Goal: Contribute content: Contribute content

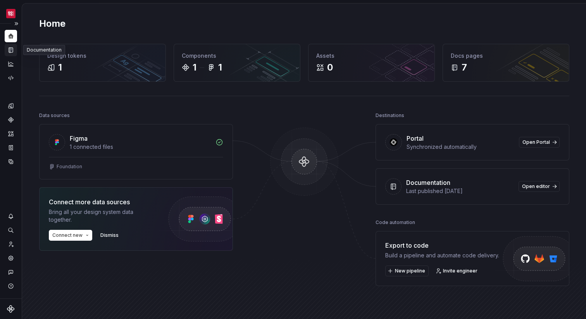
click at [8, 53] on div "Documentation" at bounding box center [11, 50] width 12 height 12
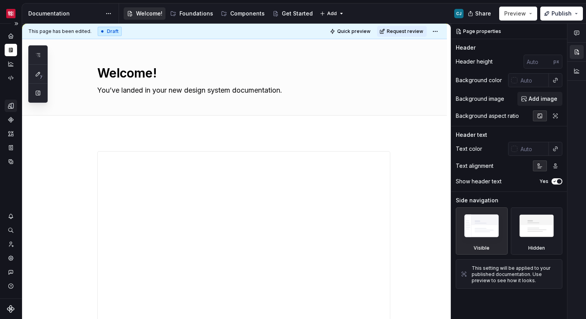
click at [10, 105] on icon "Design tokens" at bounding box center [10, 105] width 7 height 7
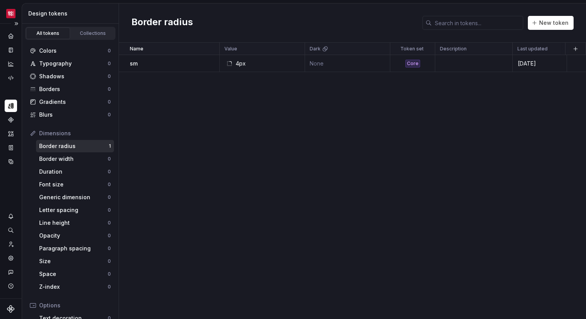
click at [11, 109] on icon "Design tokens" at bounding box center [10, 105] width 7 height 7
click at [16, 23] on button "Expand sidebar" at bounding box center [16, 23] width 11 height 11
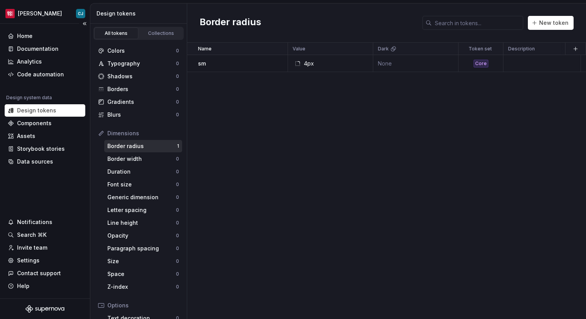
click at [35, 98] on div "Design system data" at bounding box center [29, 98] width 46 height 6
click at [32, 13] on html "Moes CJ Home Documentation Analytics Code automation Design system data Design …" at bounding box center [293, 159] width 586 height 319
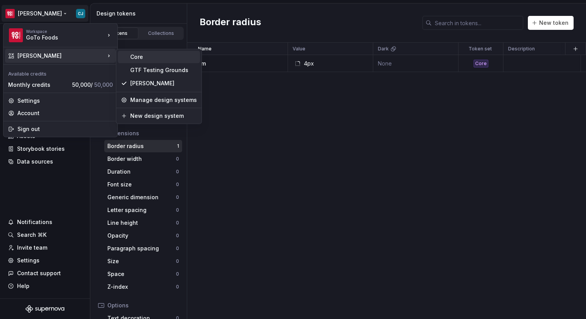
click at [148, 58] on div "Core" at bounding box center [163, 57] width 67 height 8
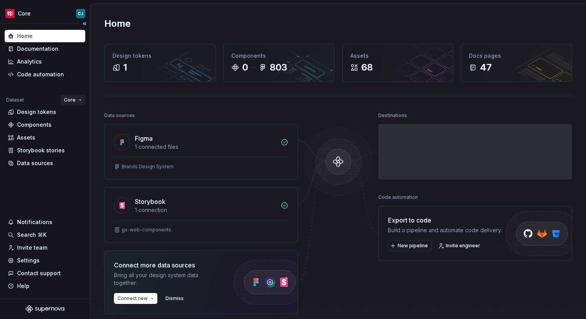
click at [76, 99] on html "Core CJ Home Documentation Analytics Code automation Dataset Core Design tokens…" at bounding box center [293, 159] width 586 height 319
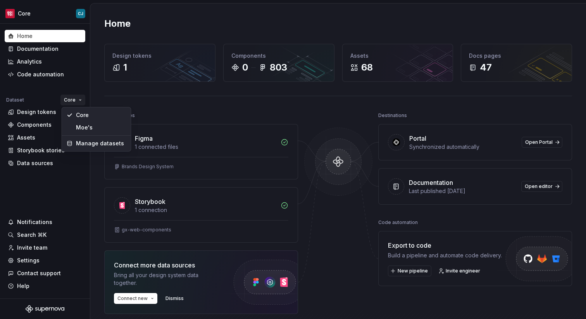
click at [76, 100] on html "Core CJ Home Documentation Analytics Code automation Dataset Core Design tokens…" at bounding box center [293, 159] width 586 height 319
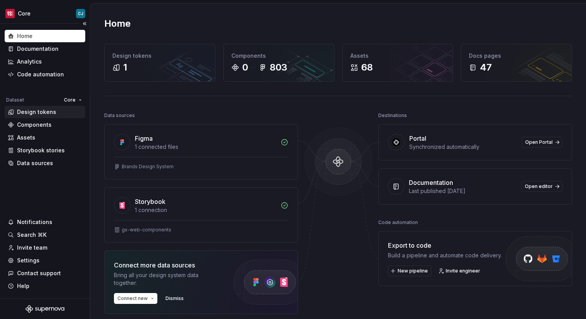
click at [47, 112] on div "Design tokens" at bounding box center [36, 112] width 39 height 8
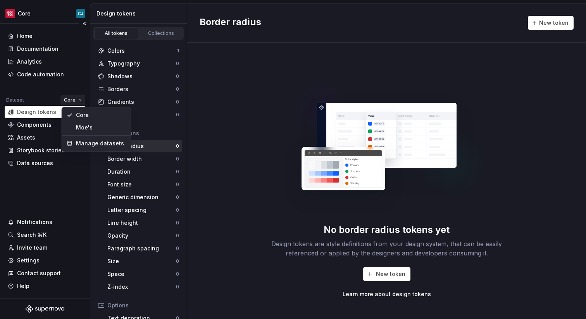
click at [70, 103] on html "Core CJ Home Documentation Analytics Code automation Dataset Core Design tokens…" at bounding box center [293, 159] width 586 height 319
click at [82, 124] on div "Moe's" at bounding box center [101, 128] width 50 height 8
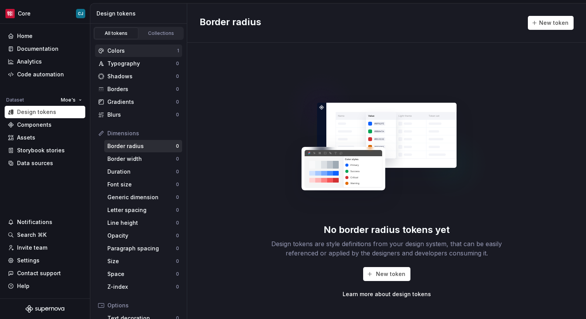
click at [147, 51] on div "Colors" at bounding box center [142, 51] width 70 height 8
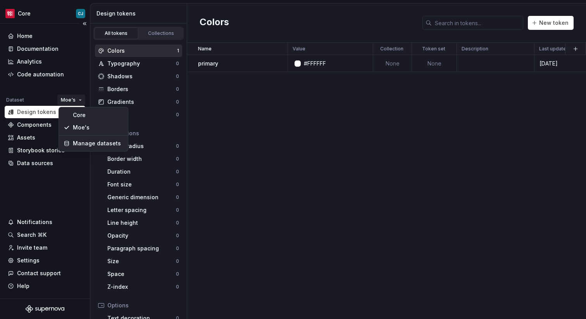
click at [71, 96] on html "Core CJ Home Documentation Analytics Code automation Dataset Moe's Design token…" at bounding box center [293, 159] width 586 height 319
click at [77, 112] on div "Core" at bounding box center [98, 115] width 50 height 8
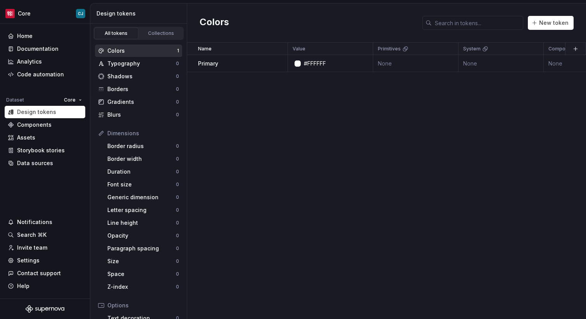
click at [155, 48] on div "Colors" at bounding box center [142, 51] width 70 height 8
click at [69, 102] on html "Core CJ Home Documentation Analytics Code automation Dataset Core Design tokens…" at bounding box center [293, 159] width 586 height 319
click at [84, 133] on div "Moe's" at bounding box center [97, 127] width 66 height 12
click at [328, 62] on div "#FFFFFF" at bounding box center [332, 64] width 79 height 8
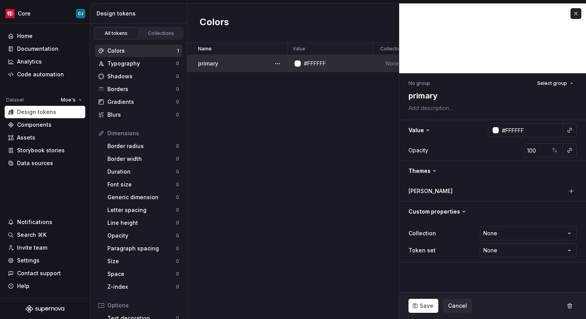
click at [316, 63] on div "#FFFFFF" at bounding box center [315, 64] width 22 height 8
type textarea "*"
click at [512, 127] on input "#FFFFFF" at bounding box center [531, 130] width 64 height 14
type input "#FF0000"
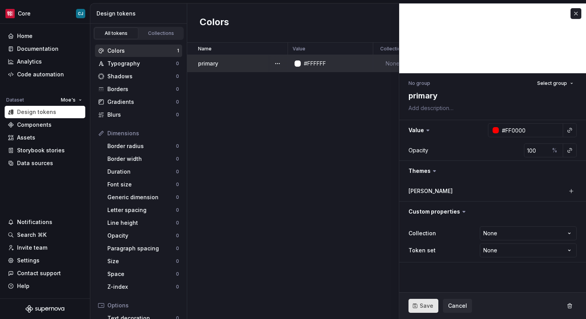
click at [425, 306] on span "Save" at bounding box center [427, 306] width 14 height 8
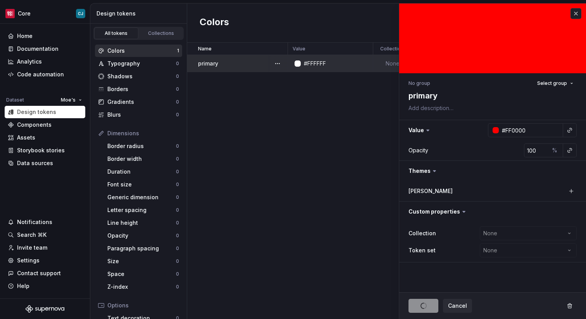
click at [300, 251] on div "Name Value Collection Token set Description Last updated moes primary #FFFFFF N…" at bounding box center [386, 181] width 399 height 276
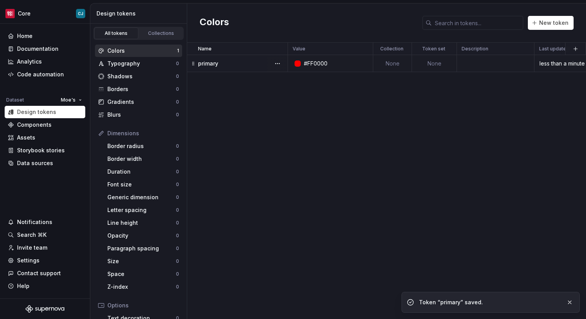
click at [570, 14] on div "Colors New token" at bounding box center [386, 22] width 399 height 39
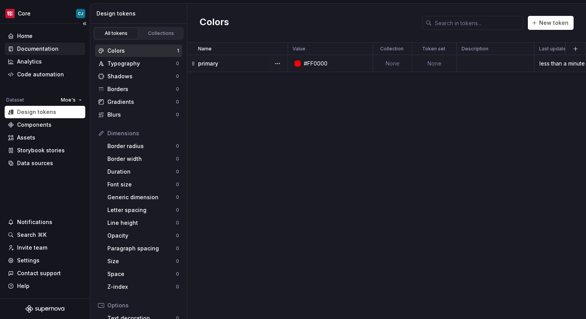
click at [40, 50] on div "Documentation" at bounding box center [37, 49] width 41 height 8
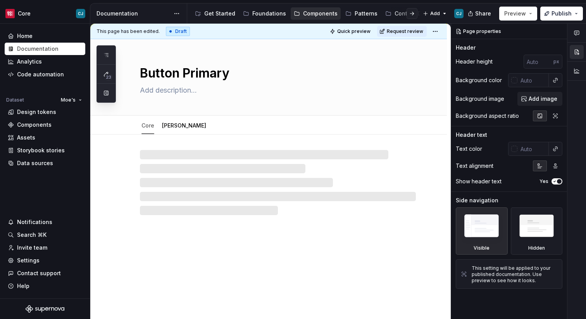
click at [180, 147] on div at bounding box center [268, 174] width 356 height 81
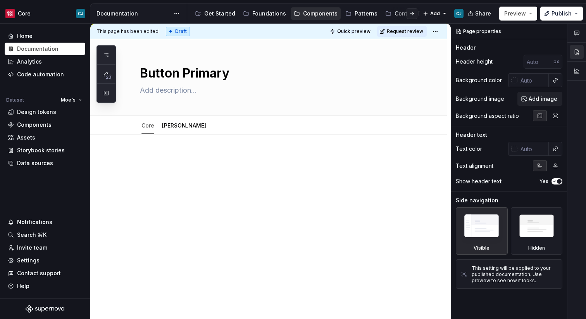
click at [179, 154] on div at bounding box center [278, 167] width 276 height 29
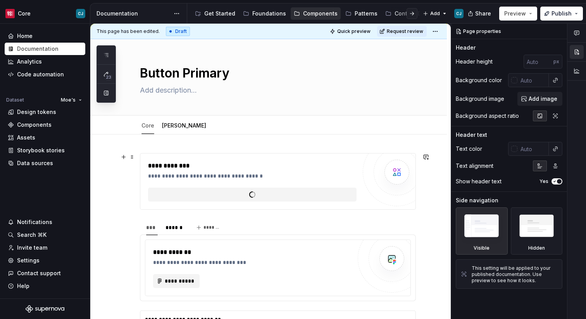
click at [180, 153] on div "**********" at bounding box center [278, 181] width 276 height 57
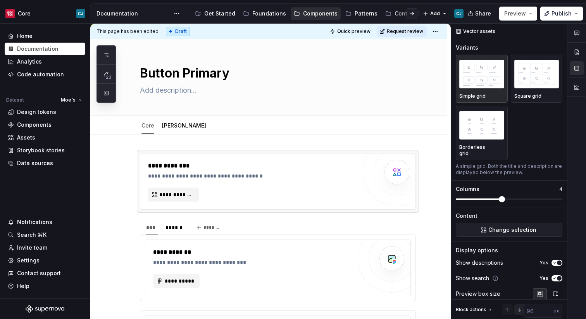
type textarea "*"
click at [405, 300] on div "**********" at bounding box center [278, 267] width 276 height 67
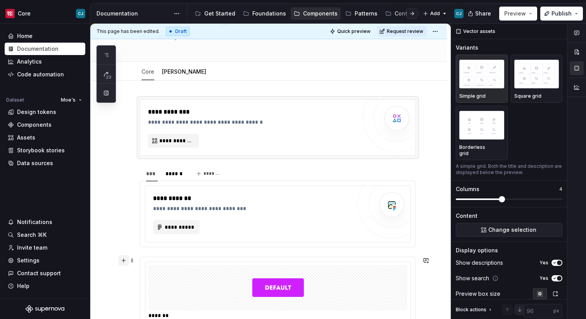
scroll to position [53, 0]
click at [131, 189] on span at bounding box center [132, 190] width 6 height 11
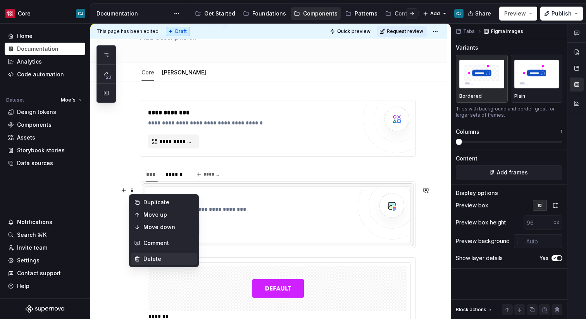
click at [154, 253] on div "Delete" at bounding box center [164, 259] width 66 height 12
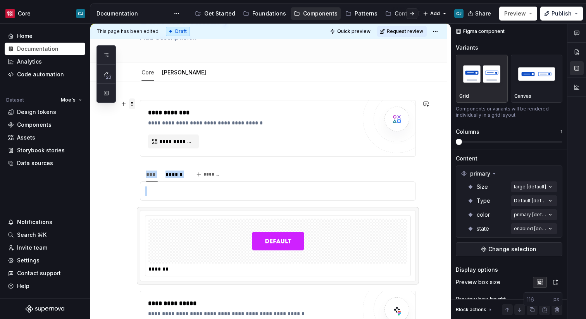
click at [135, 104] on span at bounding box center [132, 103] width 6 height 11
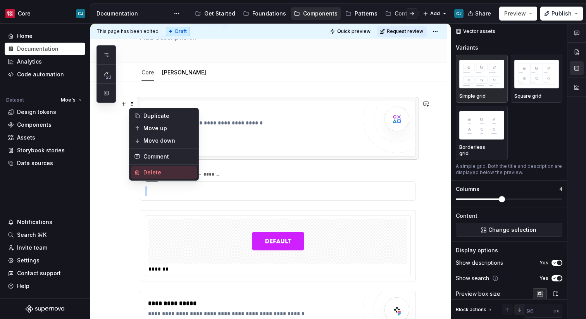
click at [160, 169] on div "Delete" at bounding box center [168, 173] width 50 height 8
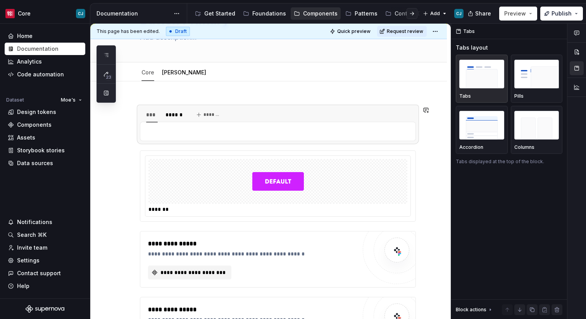
click at [162, 96] on div "**********" at bounding box center [268, 303] width 356 height 445
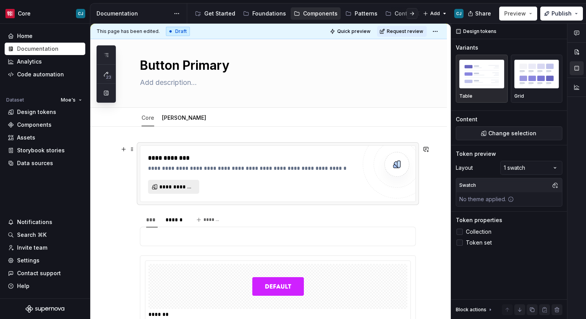
scroll to position [7, 0]
click at [169, 184] on span "**********" at bounding box center [176, 188] width 35 height 8
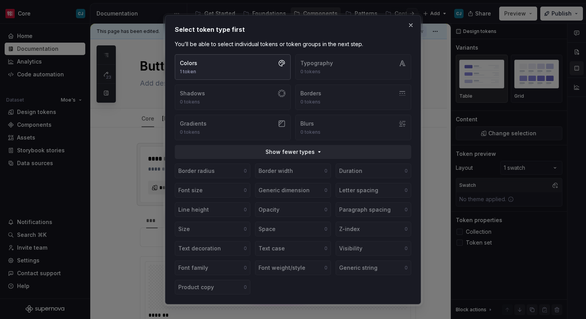
click at [233, 62] on button "Colors 1 token" at bounding box center [233, 67] width 116 height 26
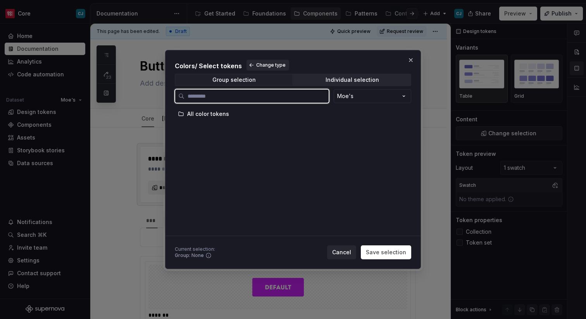
click at [220, 119] on div "All color tokens" at bounding box center [290, 114] width 230 height 12
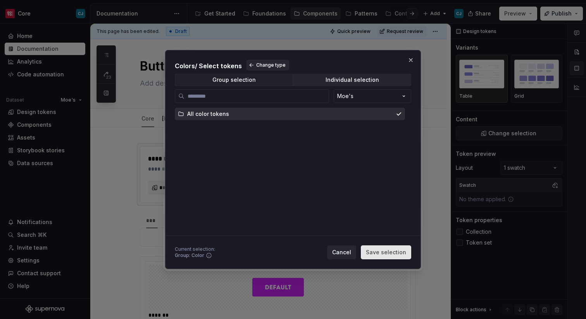
click at [395, 253] on span "Save selection" at bounding box center [386, 252] width 40 height 8
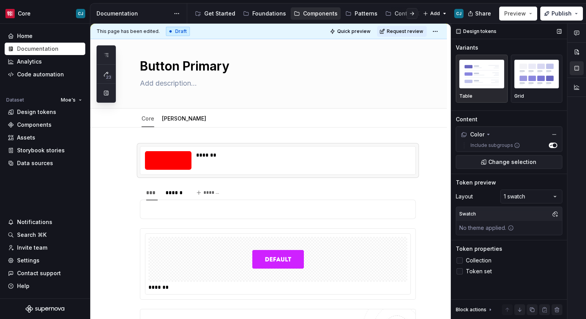
click at [553, 145] on span "button" at bounding box center [555, 145] width 4 height 4
click at [552, 145] on span "button" at bounding box center [551, 145] width 4 height 4
click at [472, 270] on span "Token set" at bounding box center [479, 271] width 26 height 6
click at [523, 77] on img "button" at bounding box center [536, 74] width 45 height 28
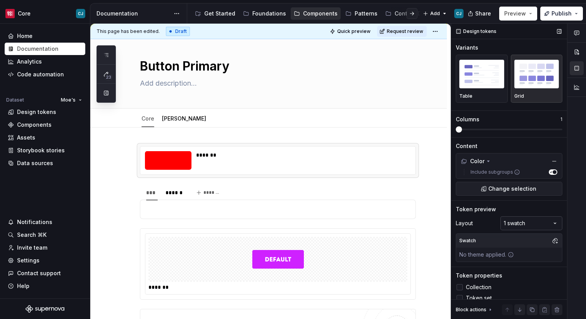
click at [527, 217] on div "Comments Open comments No comments yet Select ‘Comment’ from the block context …" at bounding box center [518, 172] width 135 height 296
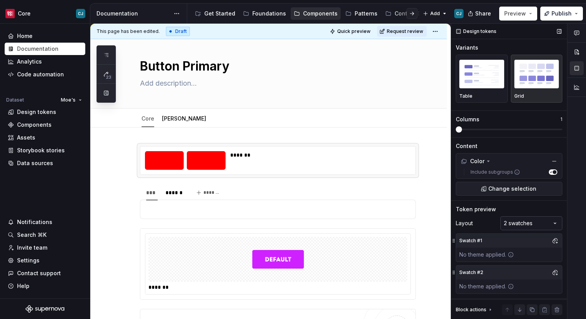
click at [519, 224] on div "Comments Open comments No comments yet Select ‘Comment’ from the block context …" at bounding box center [518, 172] width 135 height 296
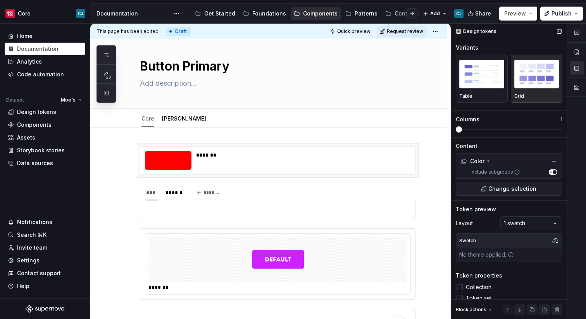
click at [487, 260] on div "No theme applied." at bounding box center [486, 255] width 61 height 14
click at [509, 258] on div "No theme applied." at bounding box center [486, 255] width 61 height 14
click at [512, 255] on icon at bounding box center [511, 254] width 6 height 6
click at [555, 241] on button "button" at bounding box center [554, 240] width 11 height 11
click at [504, 239] on div "Comments Open comments No comments yet Select ‘Comment’ from the block context …" at bounding box center [518, 172] width 135 height 296
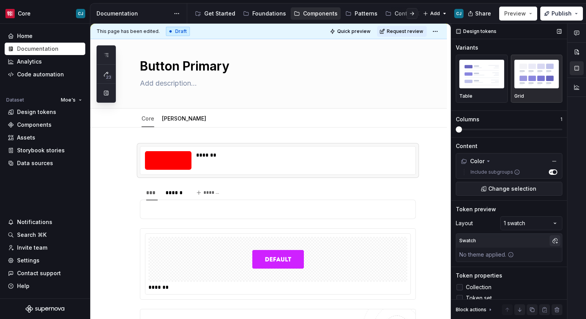
click at [555, 240] on button "button" at bounding box center [554, 240] width 11 height 11
click at [476, 269] on div "Suggestions" at bounding box center [475, 270] width 6 height 6
click at [463, 228] on div "Comments Open comments No comments yet Select ‘Comment’ from the block context …" at bounding box center [518, 172] width 135 height 296
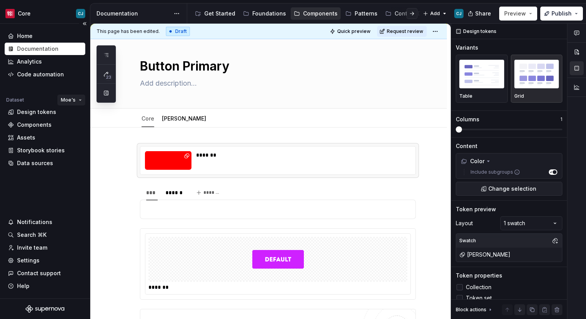
click at [76, 100] on html "Core CJ Home Documentation Analytics Code automation Dataset Moe's Design token…" at bounding box center [293, 159] width 586 height 319
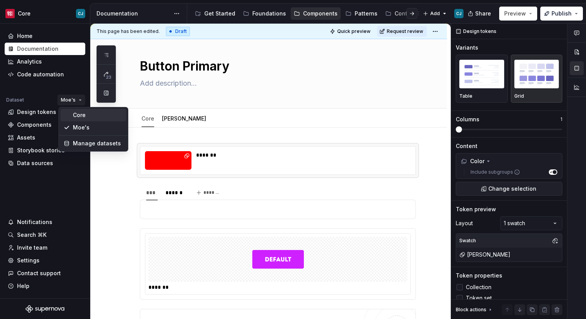
click at [78, 113] on div "Core" at bounding box center [98, 115] width 50 height 8
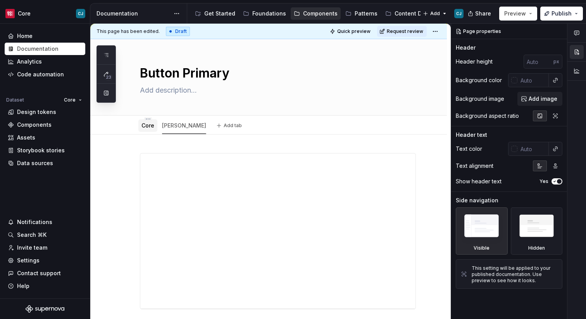
click at [145, 127] on link "Core" at bounding box center [147, 125] width 13 height 7
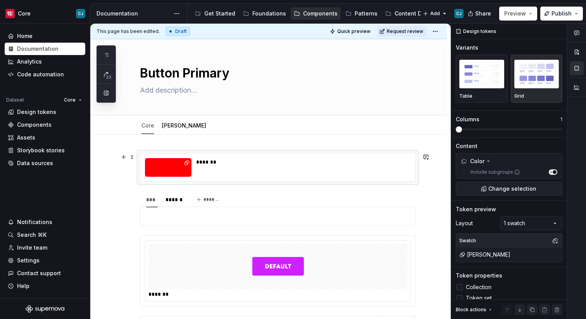
click at [215, 162] on div "*******" at bounding box center [303, 162] width 214 height 8
click at [556, 254] on button "button" at bounding box center [554, 254] width 11 height 11
click at [553, 237] on button "button" at bounding box center [554, 240] width 11 height 11
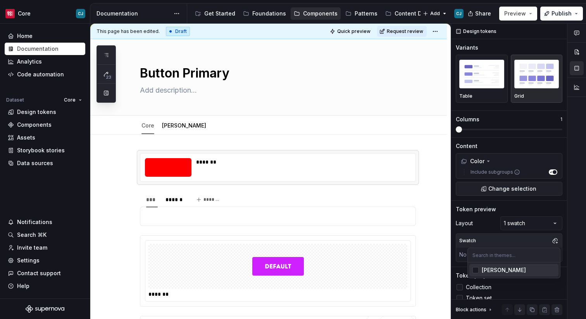
click at [491, 256] on input "text" at bounding box center [514, 255] width 92 height 14
click at [486, 233] on div "Comments Open comments No comments yet Select ‘Comment’ from the block context …" at bounding box center [518, 172] width 135 height 296
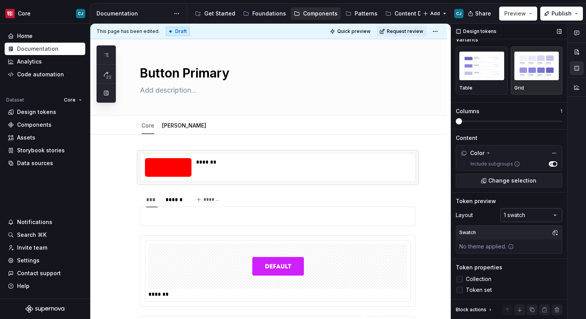
click at [530, 214] on div "Comments Open comments No comments yet Select ‘Comment’ from the block context …" at bounding box center [518, 172] width 135 height 296
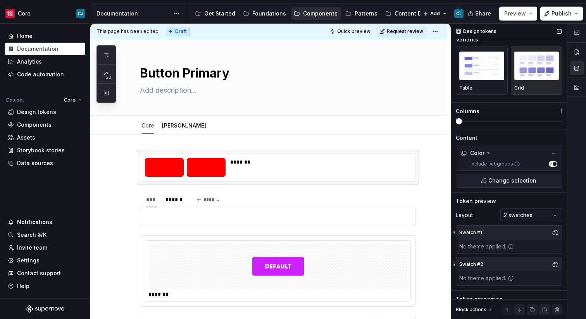
click at [513, 279] on icon at bounding box center [511, 278] width 6 height 6
click at [512, 279] on icon at bounding box center [511, 278] width 6 height 6
click at [556, 266] on button "button" at bounding box center [554, 264] width 11 height 11
click at [553, 243] on div "Comments Open comments No comments yet Select ‘Comment’ from the block context …" at bounding box center [518, 172] width 135 height 296
click at [163, 167] on div at bounding box center [164, 167] width 39 height 19
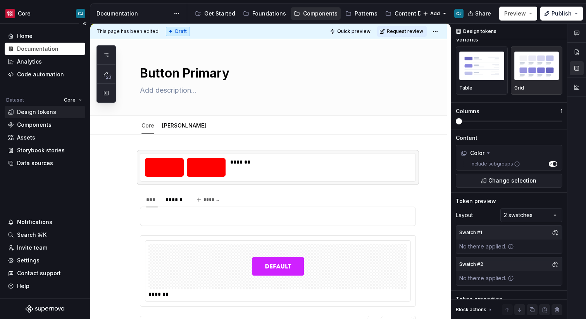
click at [29, 115] on div "Design tokens" at bounding box center [36, 112] width 39 height 8
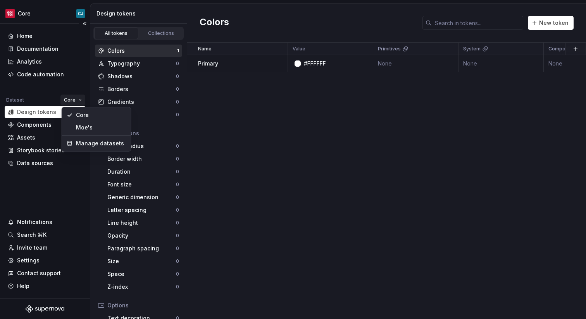
click at [77, 95] on html "Core CJ Home Documentation Analytics Code automation Dataset Core Design tokens…" at bounding box center [293, 159] width 586 height 319
click at [84, 127] on div "Moe's" at bounding box center [101, 128] width 50 height 8
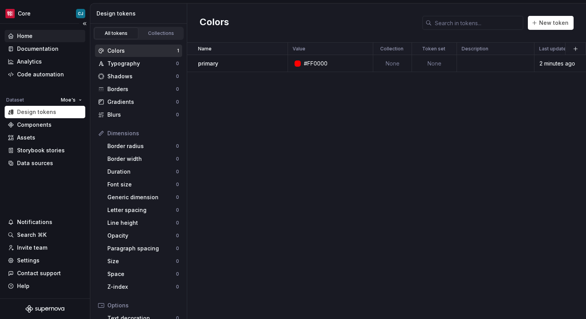
click at [38, 36] on div "Home" at bounding box center [45, 36] width 74 height 8
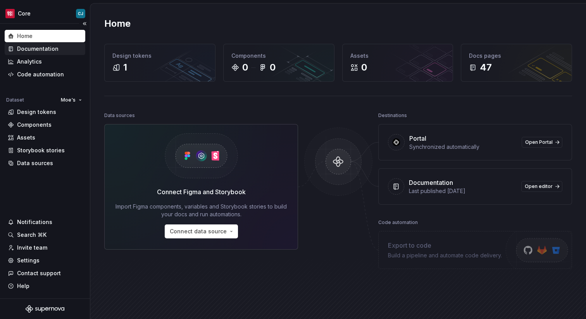
click at [35, 50] on div "Documentation" at bounding box center [37, 49] width 41 height 8
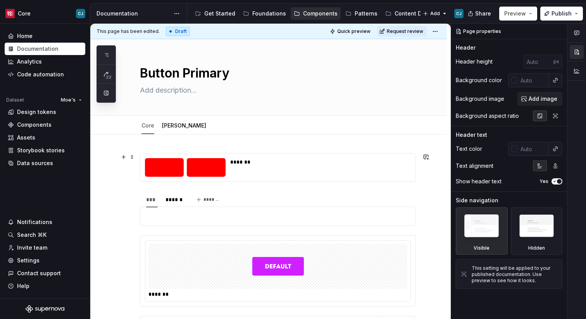
click at [166, 168] on div at bounding box center [164, 167] width 39 height 19
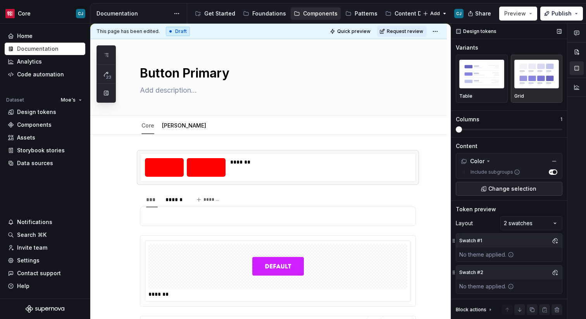
click at [512, 187] on span "Change selection" at bounding box center [512, 189] width 48 height 8
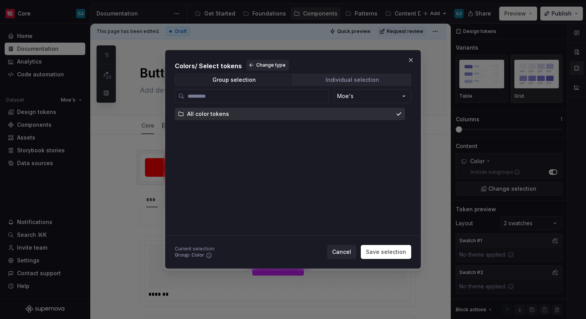
click at [320, 81] on span "Individual selection" at bounding box center [352, 79] width 117 height 11
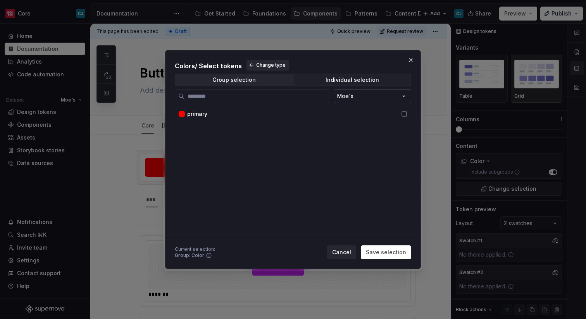
click at [393, 97] on div "Colors / Select tokens Change type Group selection Individual selection Moe's p…" at bounding box center [293, 159] width 586 height 319
click at [390, 255] on span "Save selection" at bounding box center [386, 252] width 40 height 8
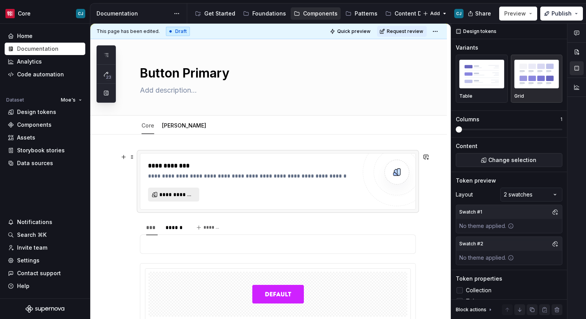
click at [174, 193] on span "**********" at bounding box center [176, 195] width 35 height 8
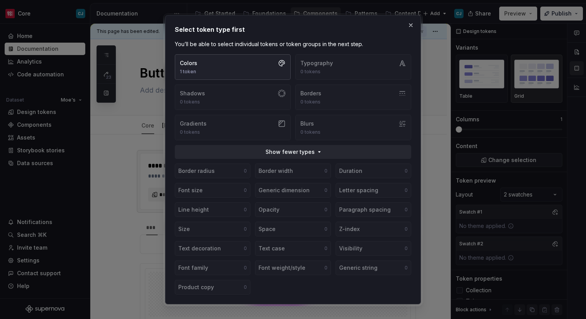
click at [239, 65] on button "Colors 1 token" at bounding box center [233, 67] width 116 height 26
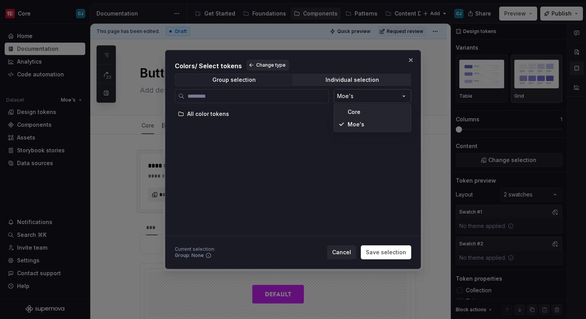
click at [362, 97] on div "Colors / Select tokens Change type Group selection Individual selection Moe's A…" at bounding box center [293, 159] width 586 height 319
click at [265, 112] on div "Colors / Select tokens Change type Group selection Individual selection Moe's A…" at bounding box center [293, 159] width 586 height 319
click at [349, 97] on div "Colors / Select tokens Change type Group selection Individual selection Moe's A…" at bounding box center [293, 159] width 586 height 319
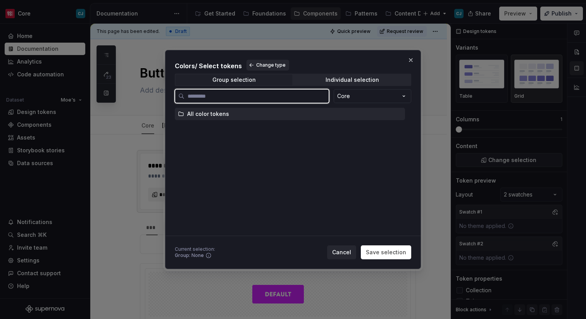
click at [225, 113] on div "All color tokens" at bounding box center [208, 114] width 42 height 8
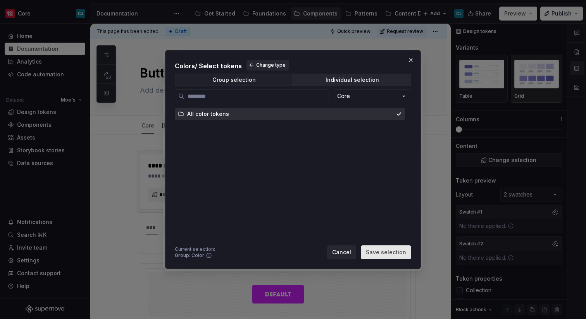
click at [384, 255] on span "Save selection" at bounding box center [386, 252] width 40 height 8
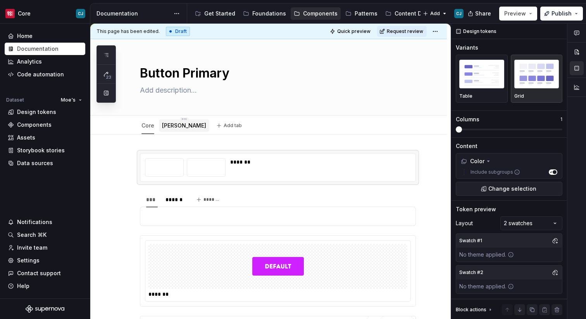
click at [167, 125] on link "[PERSON_NAME]" at bounding box center [184, 125] width 44 height 7
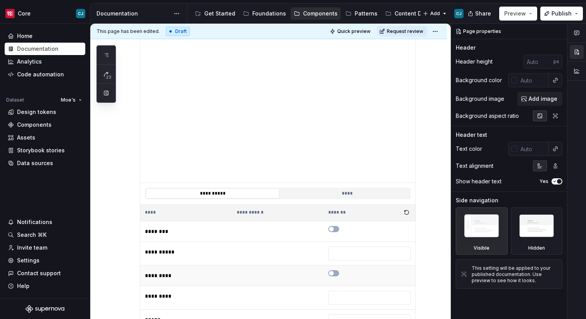
scroll to position [336, 0]
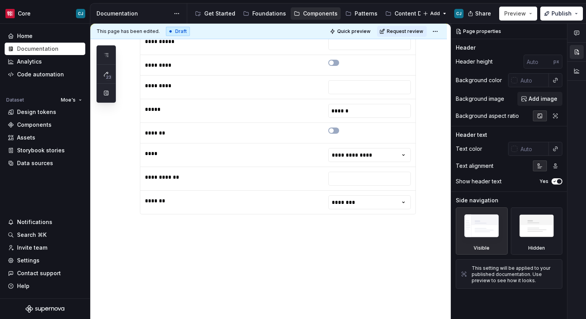
click at [237, 243] on div "**********" at bounding box center [268, 58] width 356 height 521
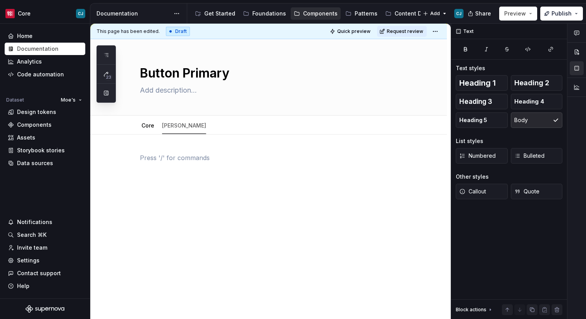
scroll to position [0, 0]
click at [141, 120] on div "Core" at bounding box center [147, 125] width 19 height 12
click at [149, 133] on div at bounding box center [147, 133] width 19 height 1
click at [147, 127] on link "Core" at bounding box center [147, 125] width 13 height 7
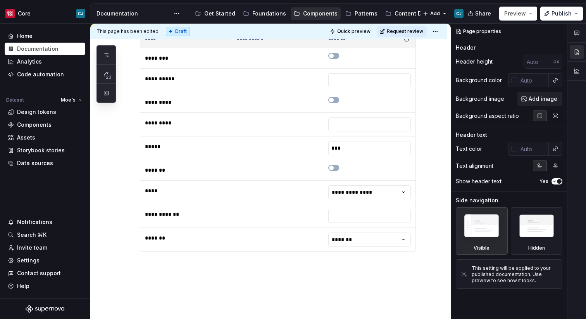
scroll to position [533, 0]
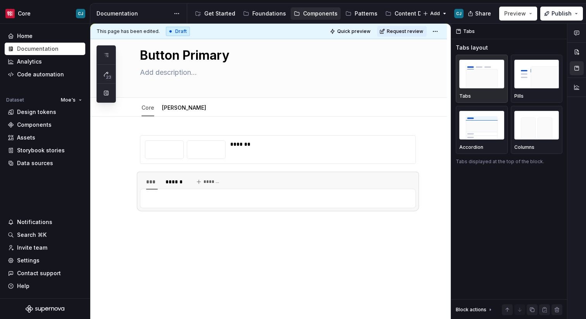
scroll to position [0, 0]
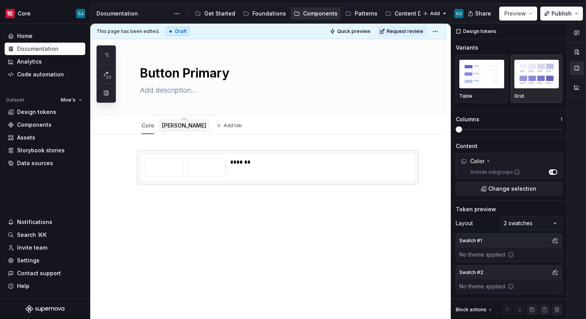
click at [169, 126] on link "[PERSON_NAME]" at bounding box center [184, 125] width 44 height 7
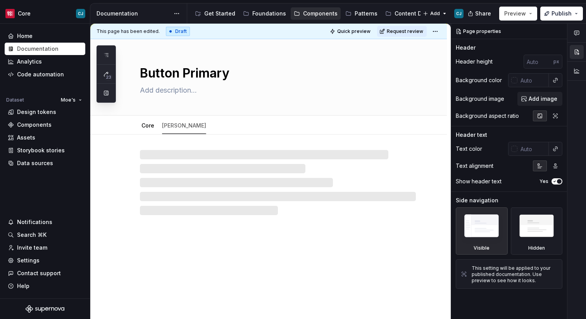
type textarea "*"
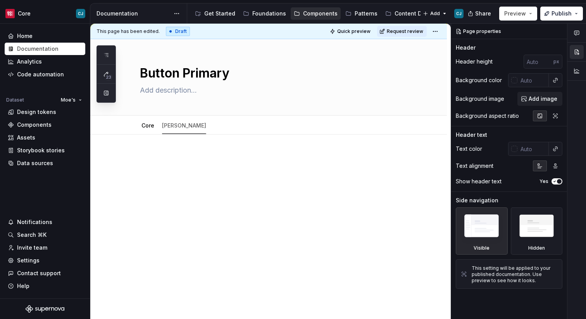
click at [231, 182] on div at bounding box center [278, 167] width 276 height 29
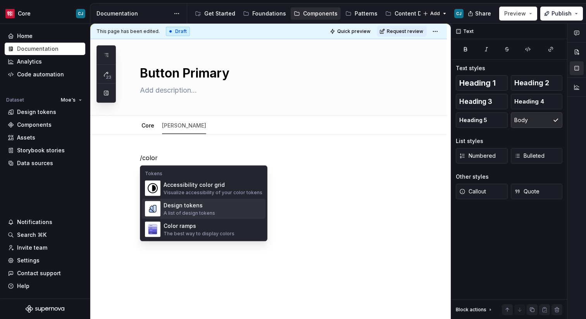
click at [220, 205] on div "Design tokens A list of design tokens" at bounding box center [213, 208] width 99 height 15
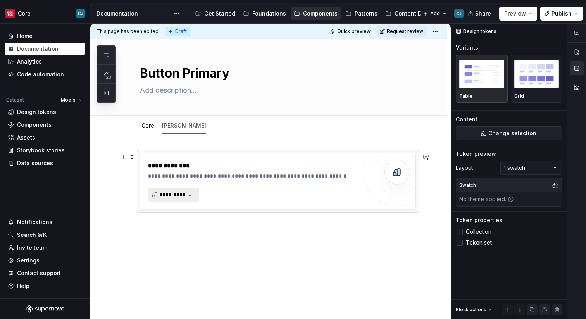
click at [191, 198] on span "**********" at bounding box center [176, 195] width 35 height 8
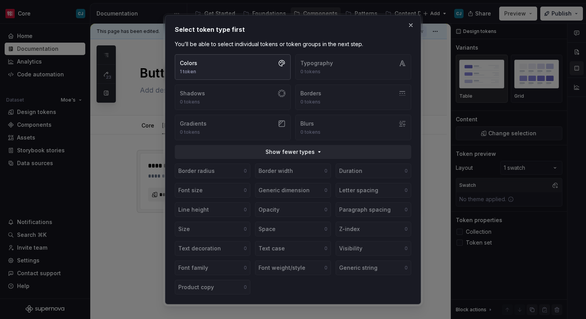
click at [250, 64] on button "Colors 1 token" at bounding box center [233, 67] width 116 height 26
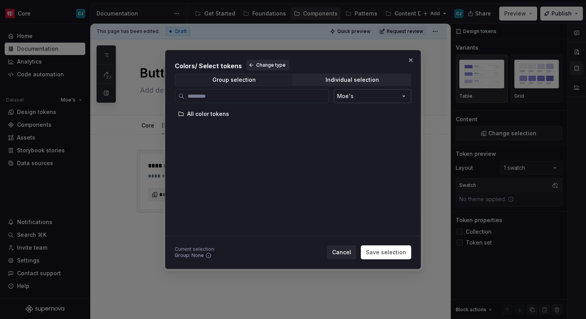
click at [389, 101] on div "Colors / Select tokens Change type Group selection Individual selection Moe's A…" at bounding box center [293, 159] width 586 height 319
click at [389, 99] on div "Colors / Select tokens Change type Group selection Individual selection Moe's A…" at bounding box center [293, 159] width 586 height 319
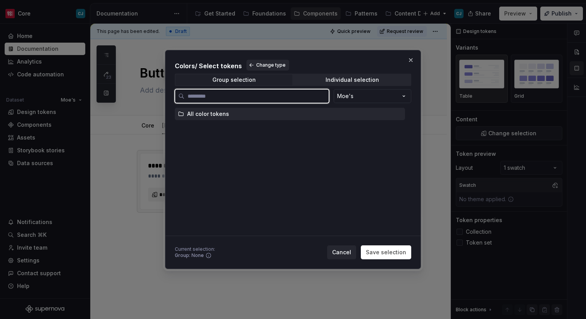
click at [310, 118] on div "All color tokens" at bounding box center [290, 114] width 230 height 12
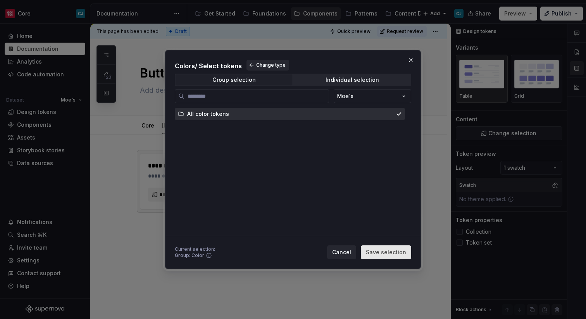
click at [384, 248] on span "Save selection" at bounding box center [386, 252] width 40 height 8
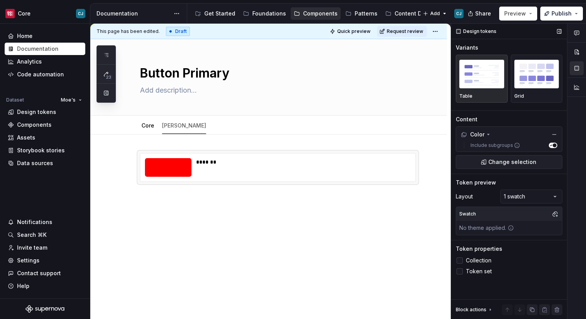
click at [506, 228] on div "No theme applied." at bounding box center [486, 228] width 61 height 14
click at [549, 216] on div "Swatch" at bounding box center [509, 214] width 106 height 14
click at [555, 215] on button "button" at bounding box center [554, 213] width 11 height 11
click at [495, 247] on span "moes" at bounding box center [513, 243] width 89 height 12
click at [385, 237] on html "Core CJ Home Documentation Analytics Code automation Dataset Moe's Design token…" at bounding box center [293, 159] width 586 height 319
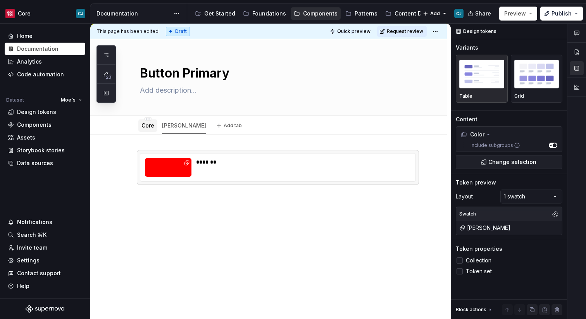
click at [150, 126] on link "Core" at bounding box center [147, 125] width 13 height 7
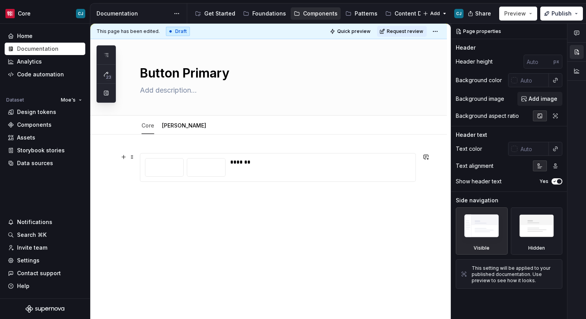
click at [337, 167] on div "*******" at bounding box center [318, 167] width 176 height 19
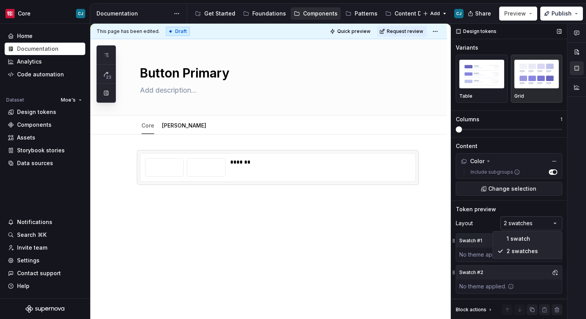
click at [518, 222] on div "Comments Open comments No comments yet Select ‘Comment’ from the block context …" at bounding box center [518, 172] width 135 height 296
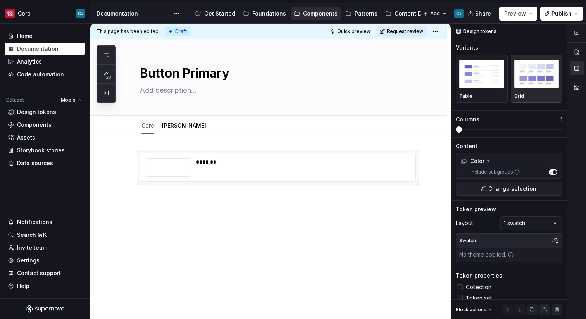
click at [388, 238] on div "*******" at bounding box center [268, 210] width 356 height 153
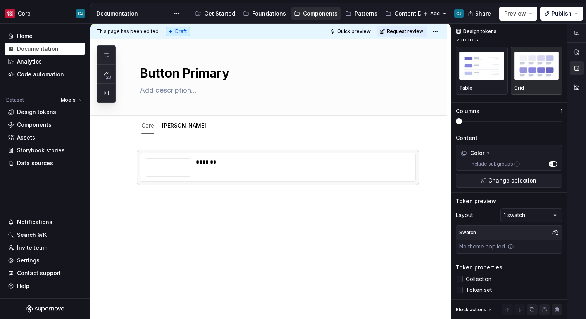
click at [343, 251] on div "*******" at bounding box center [268, 210] width 356 height 153
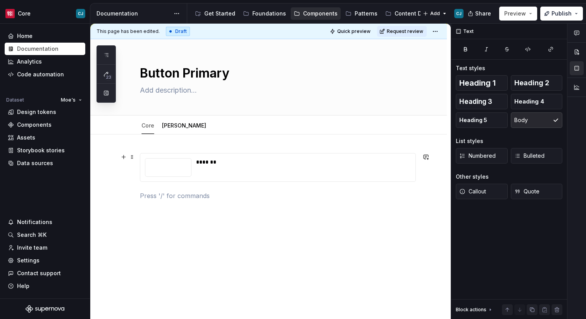
click at [214, 162] on div "*******" at bounding box center [303, 162] width 214 height 8
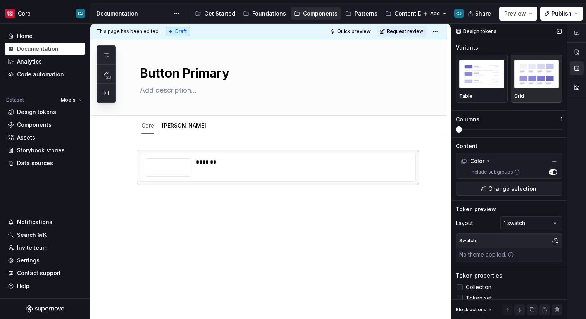
click at [465, 287] on label "Collection" at bounding box center [509, 286] width 107 height 9
click at [464, 296] on label "Token set" at bounding box center [509, 297] width 107 height 9
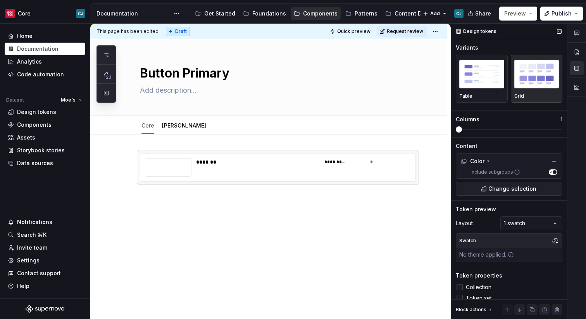
click at [462, 284] on span at bounding box center [459, 287] width 6 height 6
click at [460, 298] on icon at bounding box center [460, 298] width 0 height 0
click at [175, 132] on div "[PERSON_NAME]" at bounding box center [184, 126] width 50 height 14
click at [463, 290] on label "Collection" at bounding box center [509, 286] width 107 height 9
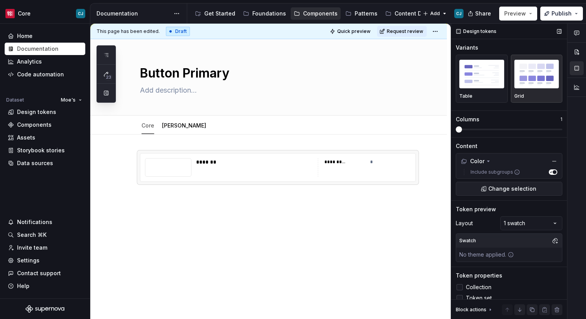
click at [463, 295] on label "Token set" at bounding box center [509, 297] width 107 height 9
click at [463, 287] on label "Collection" at bounding box center [509, 286] width 107 height 9
click at [166, 126] on link "[PERSON_NAME]" at bounding box center [184, 125] width 44 height 7
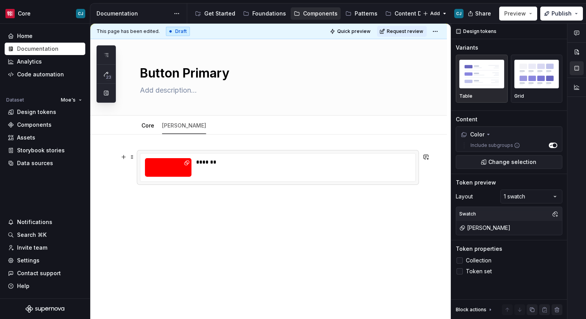
click at [256, 165] on div "*******" at bounding box center [303, 162] width 214 height 8
click at [460, 259] on div at bounding box center [459, 260] width 6 height 6
click at [460, 268] on div at bounding box center [459, 271] width 6 height 6
click at [460, 271] on icon at bounding box center [460, 271] width 0 height 0
click at [460, 260] on icon at bounding box center [460, 260] width 0 height 0
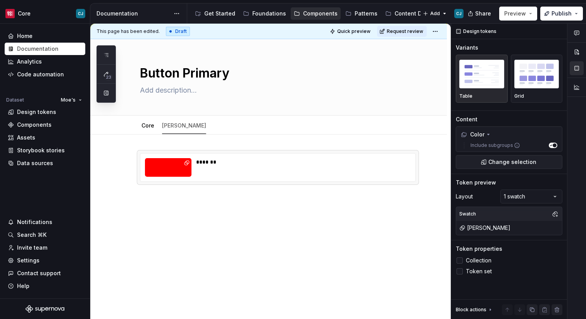
click at [349, 221] on div "*******" at bounding box center [268, 210] width 356 height 153
click at [138, 129] on div "Core Moes" at bounding box center [173, 127] width 77 height 21
click at [143, 128] on link "Core" at bounding box center [147, 125] width 13 height 7
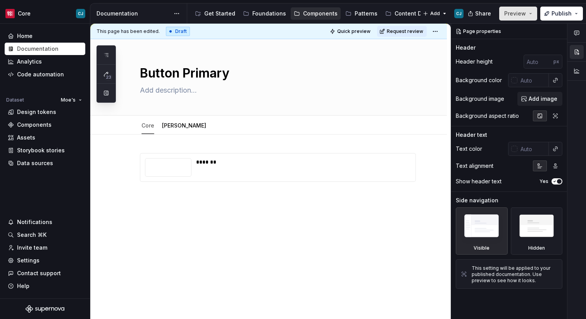
click at [524, 15] on span "Preview" at bounding box center [515, 14] width 22 height 8
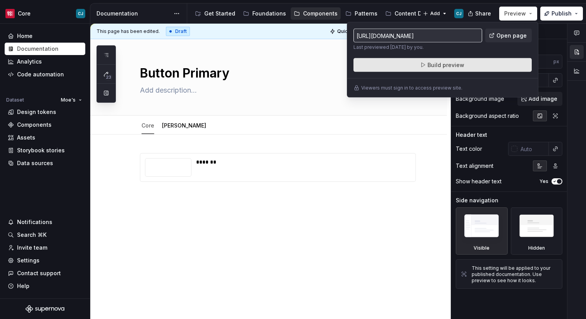
click at [474, 70] on button "Build preview" at bounding box center [442, 65] width 178 height 14
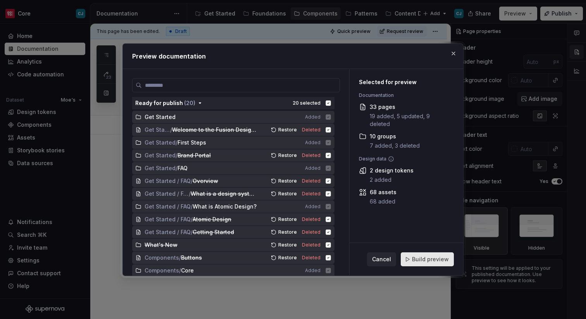
click at [429, 260] on span "Build preview" at bounding box center [430, 259] width 37 height 8
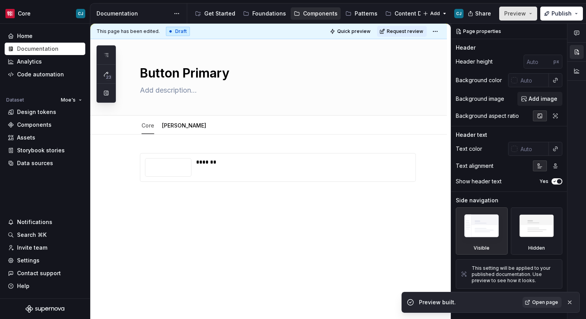
click at [513, 14] on span "Preview" at bounding box center [515, 14] width 22 height 8
click at [545, 301] on span "Open page" at bounding box center [545, 302] width 26 height 6
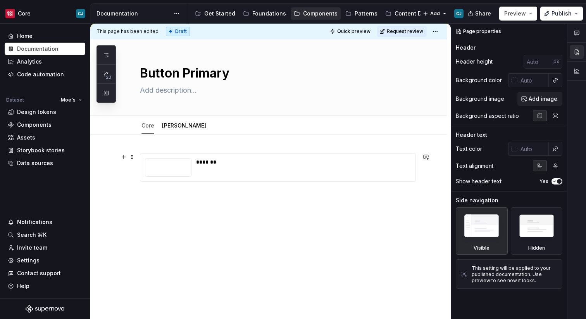
click at [244, 174] on div "*******" at bounding box center [301, 167] width 210 height 19
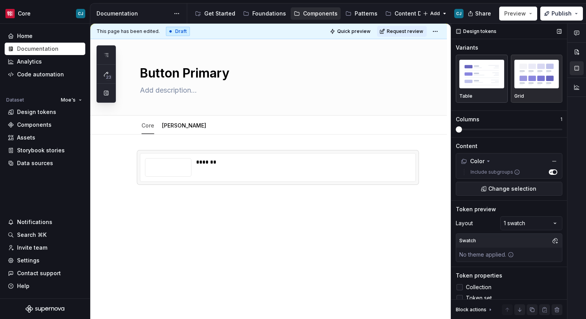
click at [486, 67] on img "button" at bounding box center [481, 74] width 45 height 28
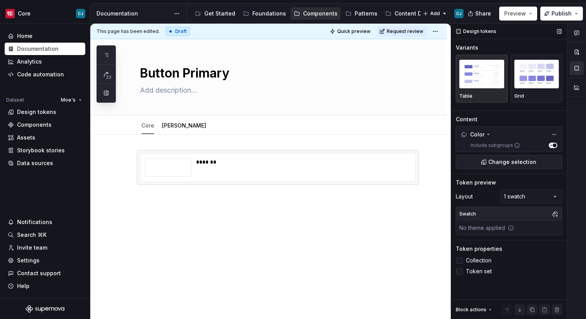
click at [487, 85] on img "button" at bounding box center [481, 74] width 45 height 28
click at [542, 91] on div "Grid" at bounding box center [536, 78] width 45 height 41
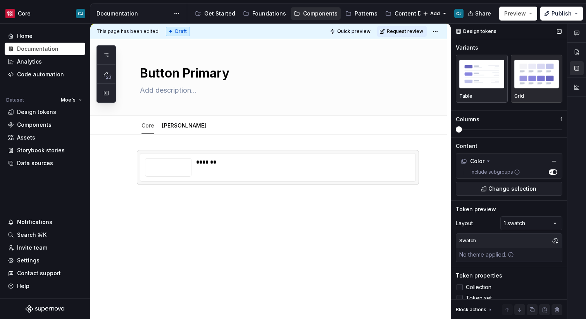
click at [481, 91] on div "Table" at bounding box center [481, 78] width 45 height 41
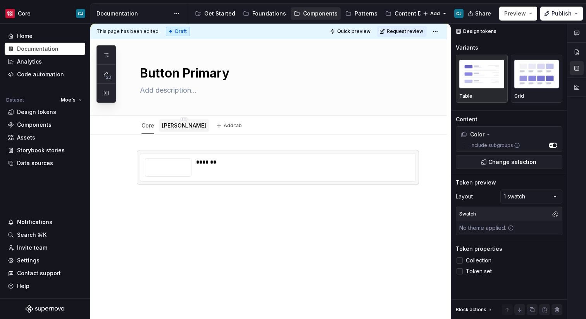
click at [173, 127] on link "[PERSON_NAME]" at bounding box center [184, 125] width 44 height 7
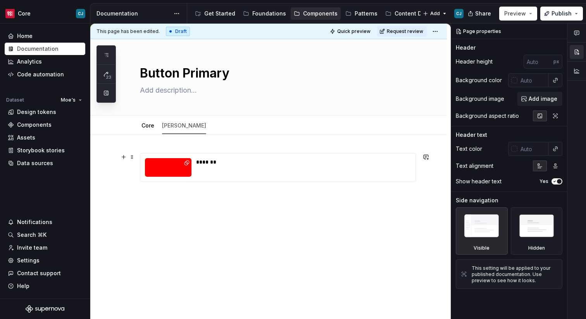
click at [242, 164] on div "*******" at bounding box center [303, 162] width 214 height 8
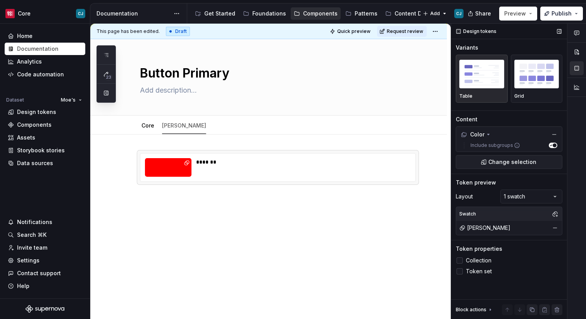
click at [493, 71] on img "button" at bounding box center [481, 74] width 45 height 28
click at [148, 127] on link "Core" at bounding box center [147, 125] width 13 height 7
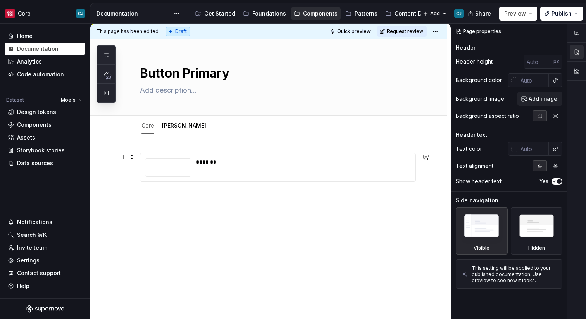
click at [264, 164] on div "*******" at bounding box center [303, 162] width 214 height 8
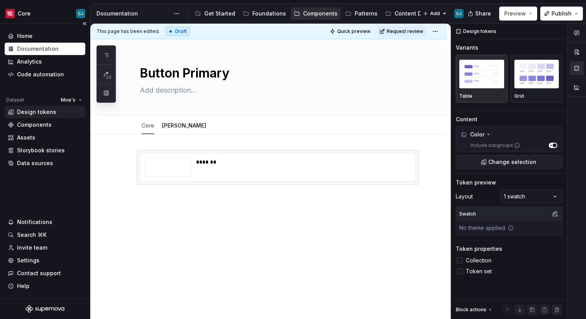
click at [45, 112] on div "Design tokens" at bounding box center [36, 112] width 39 height 8
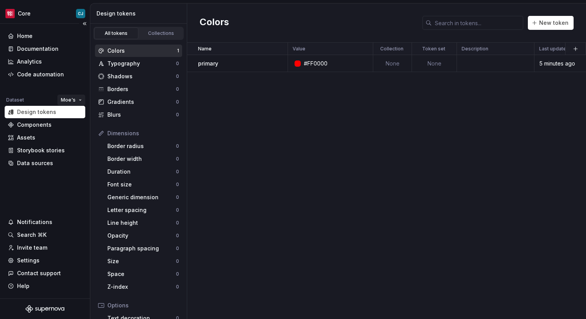
click at [74, 100] on html "Core CJ Home Documentation Analytics Code automation Dataset Moe's Design token…" at bounding box center [293, 159] width 586 height 319
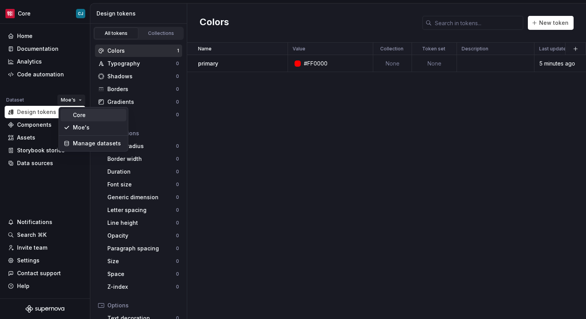
click at [77, 115] on div "Core" at bounding box center [98, 115] width 50 height 8
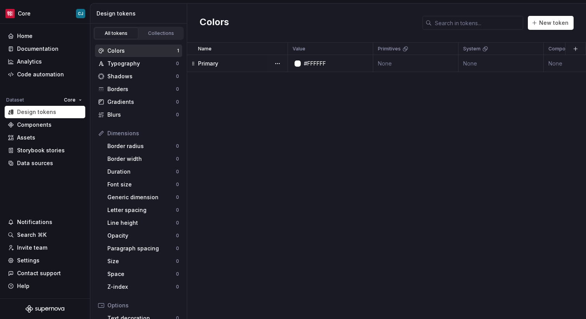
click at [319, 62] on div "#FFFFFF" at bounding box center [315, 64] width 22 height 8
type textarea "*"
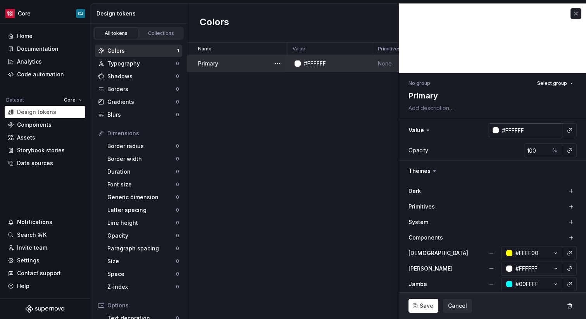
click at [518, 134] on input "#FFFFFF" at bounding box center [531, 130] width 64 height 14
click at [520, 129] on input "#FFFFFF" at bounding box center [531, 130] width 64 height 14
type input "#0000FF"
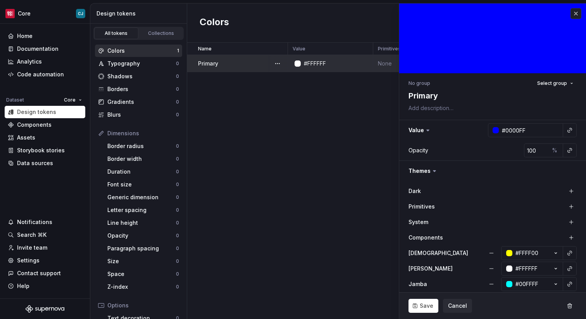
click at [421, 313] on div "Save Cancel" at bounding box center [492, 306] width 187 height 26
click at [422, 309] on span "Save" at bounding box center [427, 306] width 14 height 8
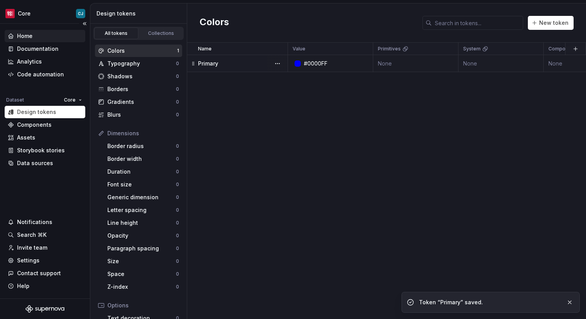
click at [38, 33] on div "Home" at bounding box center [45, 36] width 74 height 8
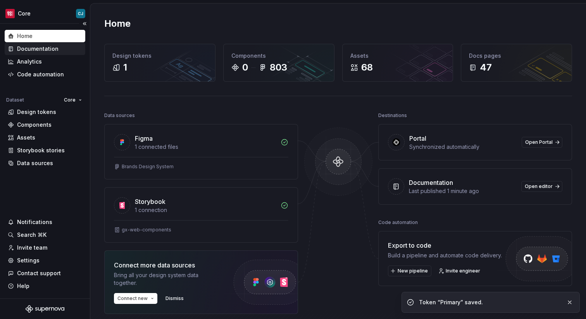
click at [38, 49] on div "Documentation" at bounding box center [37, 49] width 41 height 8
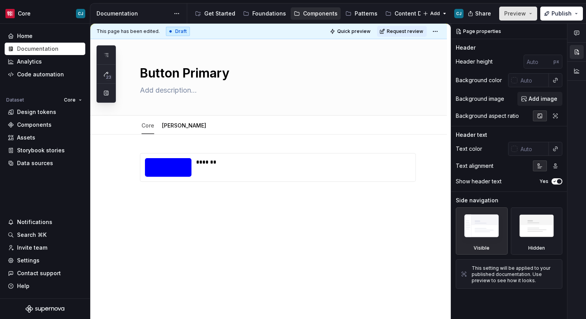
click at [518, 11] on span "Preview" at bounding box center [515, 14] width 22 height 8
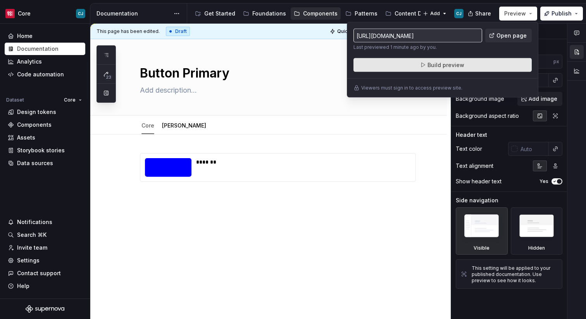
click at [463, 69] on button "Build preview" at bounding box center [442, 65] width 178 height 14
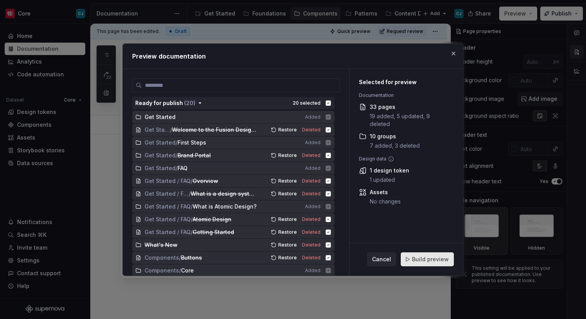
click at [438, 259] on span "Build preview" at bounding box center [430, 259] width 37 height 8
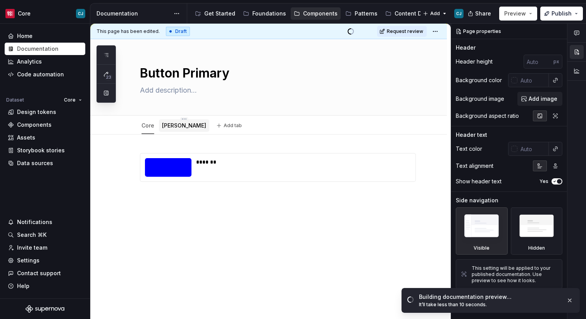
click at [173, 123] on link "[PERSON_NAME]" at bounding box center [184, 125] width 44 height 7
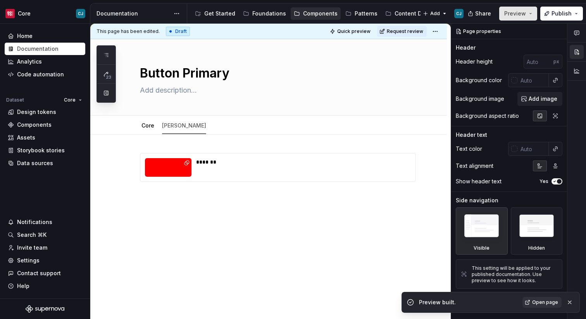
click at [512, 10] on span "Preview" at bounding box center [515, 14] width 22 height 8
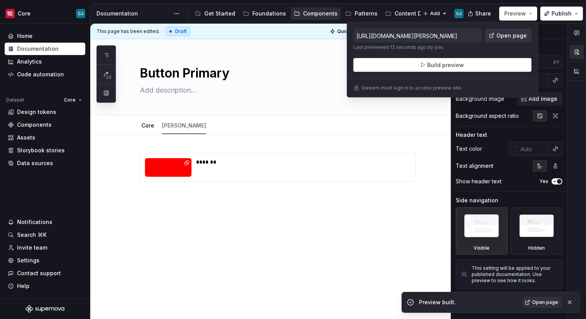
click at [502, 36] on span "Open page" at bounding box center [511, 36] width 30 height 8
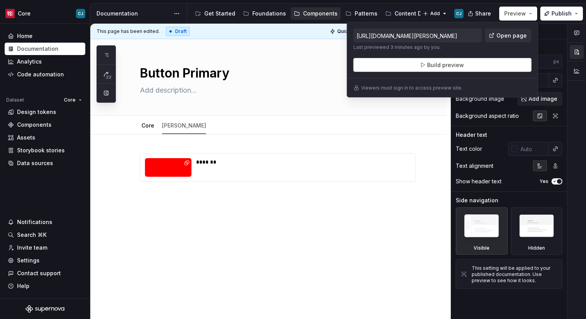
type textarea "*"
click at [40, 121] on div "Components" at bounding box center [45, 125] width 81 height 12
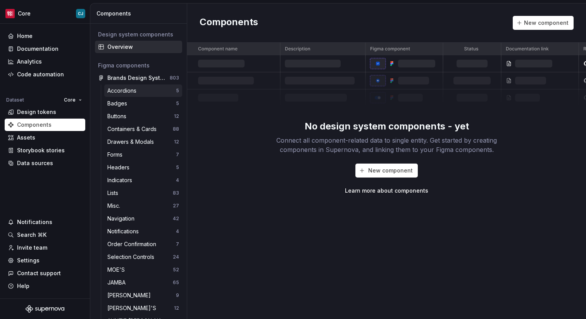
click at [153, 87] on div "Accordions" at bounding box center [141, 91] width 69 height 8
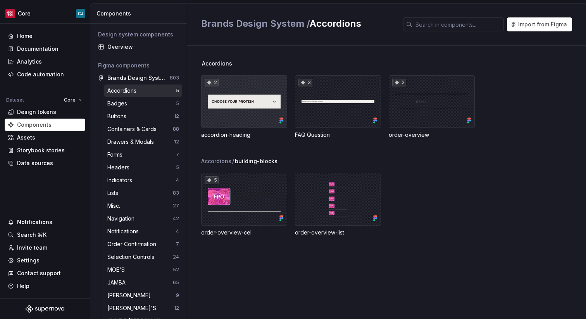
click at [226, 100] on div "2" at bounding box center [244, 101] width 86 height 53
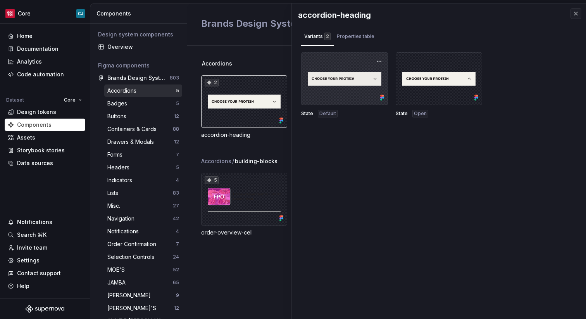
click at [338, 71] on div at bounding box center [344, 78] width 87 height 53
click at [345, 83] on div at bounding box center [344, 78] width 87 height 53
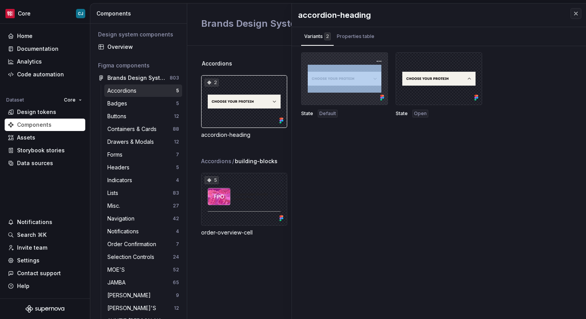
click at [345, 83] on div at bounding box center [344, 78] width 87 height 53
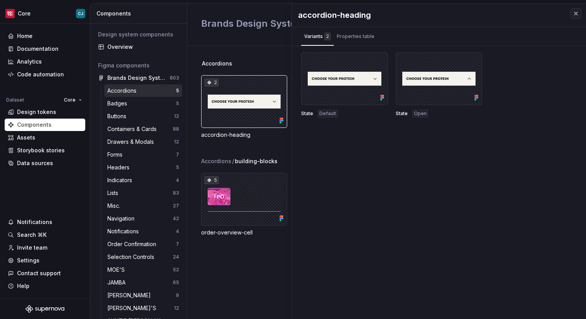
click at [324, 114] on span "Default" at bounding box center [327, 113] width 17 height 6
click at [305, 115] on span "State" at bounding box center [307, 113] width 12 height 6
click at [308, 99] on div at bounding box center [344, 78] width 87 height 53
click at [135, 112] on div "Buttons" at bounding box center [140, 116] width 67 height 8
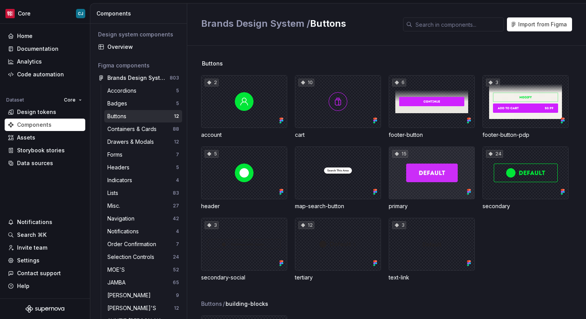
click at [438, 185] on div "15" at bounding box center [432, 172] width 86 height 53
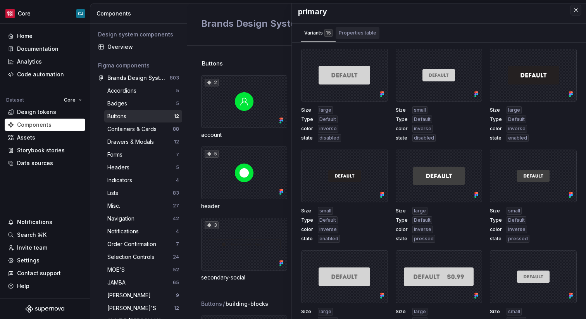
click at [366, 32] on div "Properties table" at bounding box center [358, 33] width 38 height 8
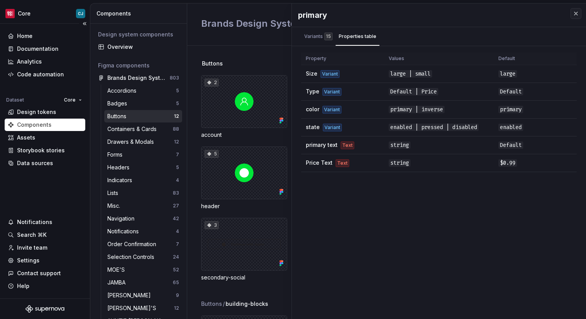
click at [46, 121] on div "Components" at bounding box center [34, 125] width 34 height 8
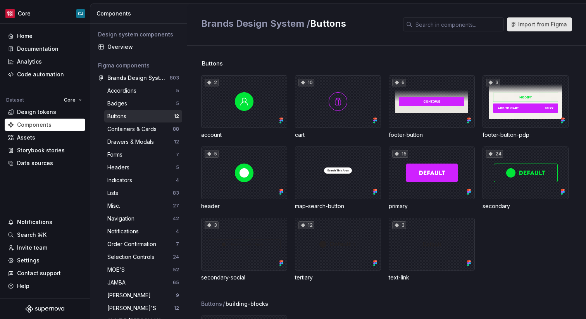
click at [538, 25] on span "Import from Figma" at bounding box center [542, 25] width 49 height 8
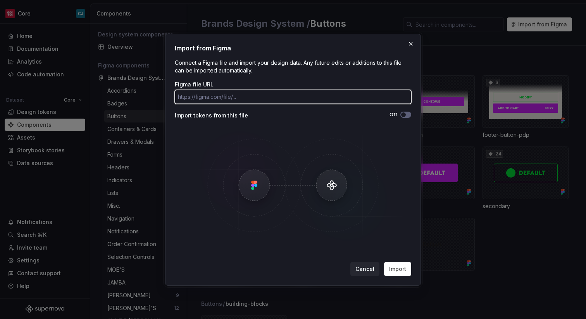
paste input "https://www.figma.com/design/oxgLBAeszlpdTaIoQsdfvp/Foundation?node-id=16-3"
type input "https://www.figma.com/design/oxgLBAeszlpdTaIoQsdfvp/Foundation?node-id=16-3"
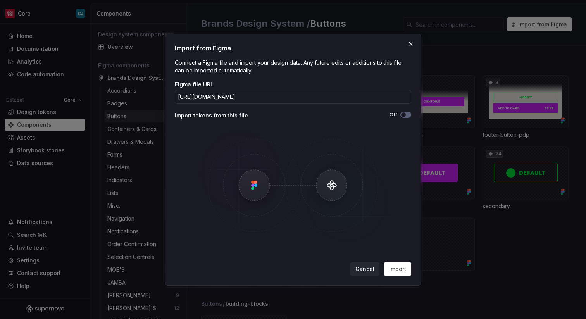
click at [383, 122] on div "Figma file URL https://www.figma.com/design/oxgLBAeszlpdTaIoQsdfvp/Foundation?n…" at bounding box center [293, 162] width 236 height 163
click at [408, 114] on button "Off" at bounding box center [405, 115] width 11 height 6
click at [403, 280] on div "Import from Figma Connect a Figma file and import your design data. Any future …" at bounding box center [293, 160] width 256 height 252
click at [403, 271] on span "Import" at bounding box center [397, 269] width 17 height 8
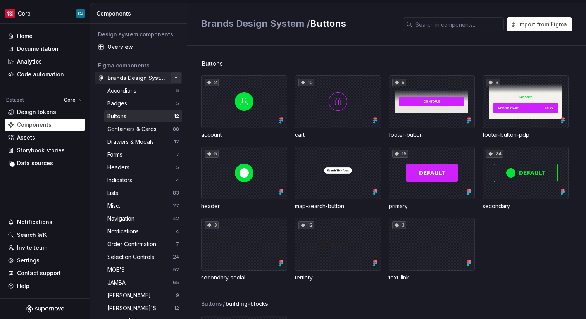
click at [176, 77] on button "button" at bounding box center [175, 77] width 11 height 11
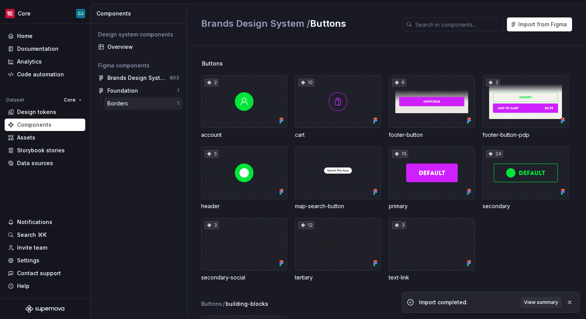
click at [171, 100] on div "Borders" at bounding box center [142, 104] width 70 height 8
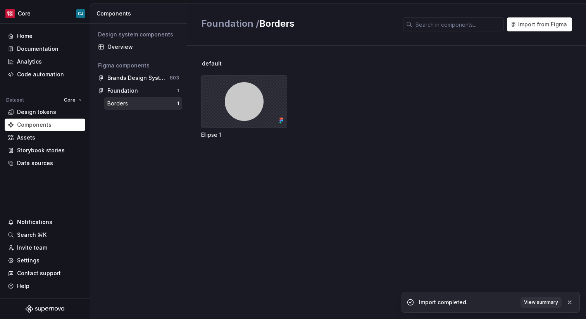
click at [238, 112] on div at bounding box center [244, 101] width 86 height 53
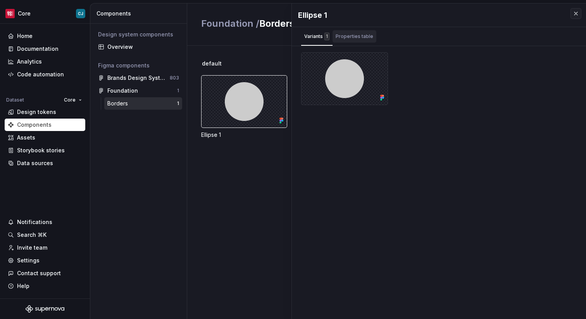
click at [350, 40] on div "Properties table" at bounding box center [354, 36] width 44 height 12
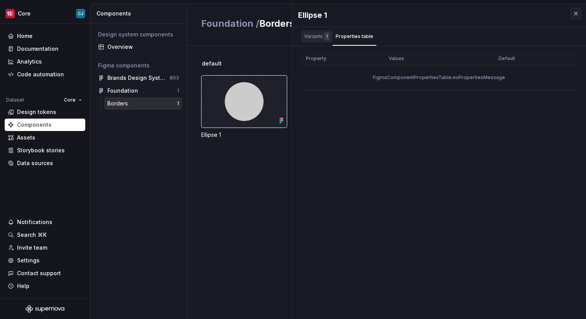
click at [320, 34] on div "Variants 1" at bounding box center [316, 37] width 25 height 8
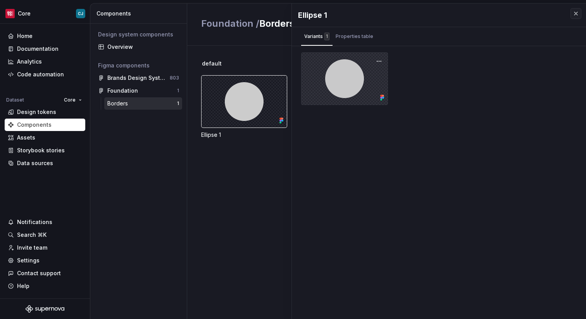
click at [357, 69] on div at bounding box center [344, 78] width 87 height 53
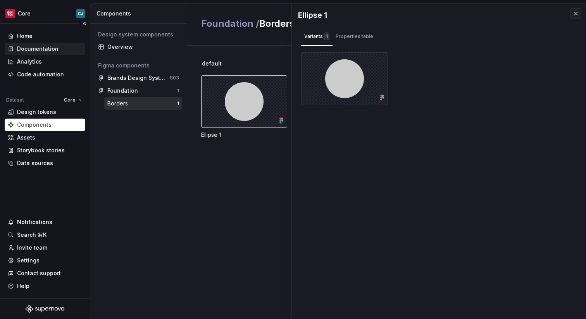
click at [43, 46] on div "Documentation" at bounding box center [37, 49] width 41 height 8
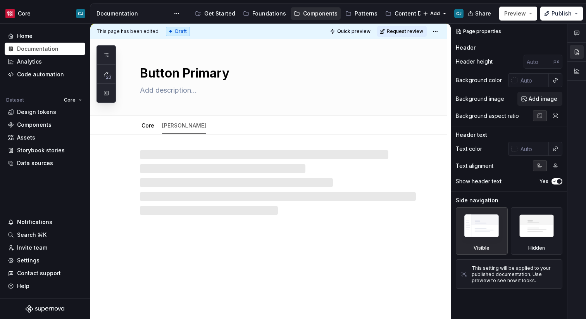
type textarea "*"
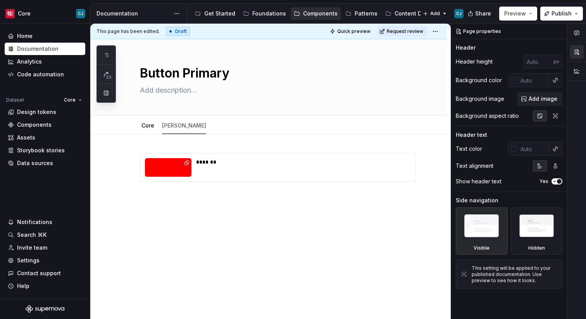
click at [210, 249] on div "*******" at bounding box center [268, 210] width 356 height 153
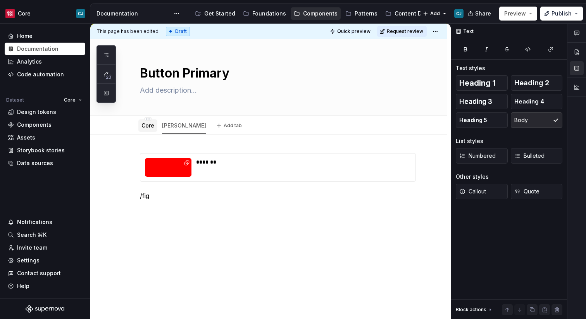
click at [144, 121] on div "Core" at bounding box center [147, 125] width 13 height 9
click at [148, 131] on div "Core" at bounding box center [147, 125] width 19 height 12
click at [148, 130] on div "Core" at bounding box center [147, 125] width 13 height 9
click at [165, 203] on div "******* /fig" at bounding box center [278, 181] width 276 height 57
click at [148, 129] on div "Core" at bounding box center [147, 126] width 13 height 8
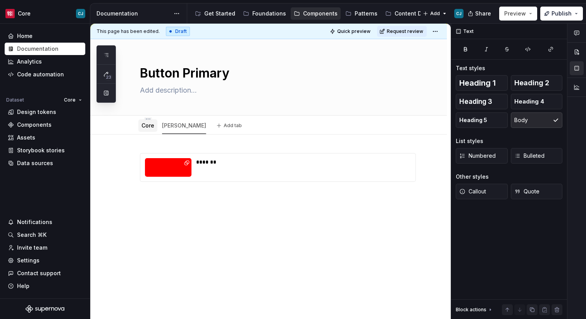
click at [148, 129] on div "Core" at bounding box center [147, 126] width 13 height 8
click at [166, 130] on div "[PERSON_NAME]" at bounding box center [184, 125] width 50 height 12
click at [150, 130] on div "Core" at bounding box center [147, 125] width 19 height 12
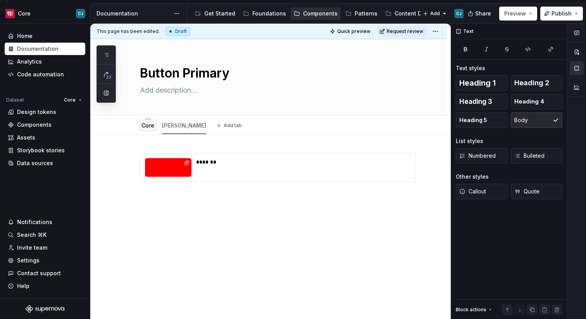
click at [150, 130] on div "Core" at bounding box center [147, 125] width 19 height 12
click at [207, 110] on div "Button Primary" at bounding box center [278, 77] width 276 height 76
click at [145, 130] on div "Core" at bounding box center [147, 125] width 13 height 9
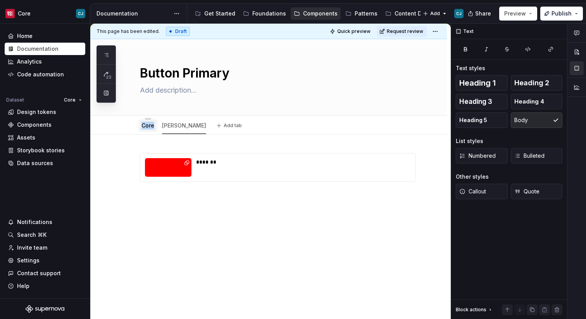
click at [145, 130] on div "Core" at bounding box center [147, 125] width 13 height 9
click at [152, 130] on div "Core" at bounding box center [147, 125] width 19 height 12
click at [166, 129] on div "[PERSON_NAME]" at bounding box center [184, 125] width 44 height 9
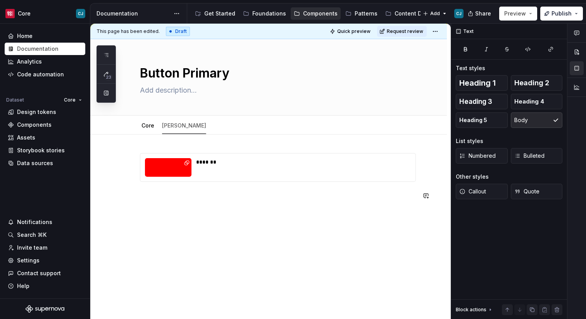
click at [265, 206] on div "*******" at bounding box center [278, 181] width 276 height 57
click at [269, 205] on div "*******" at bounding box center [278, 181] width 276 height 57
type textarea "*"
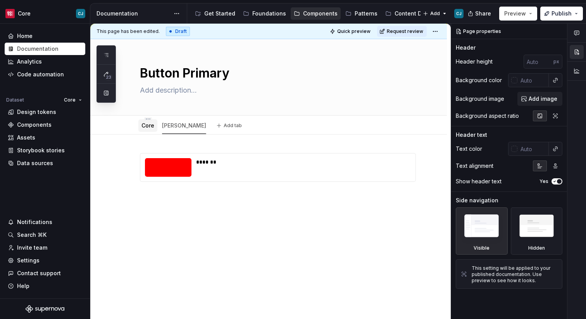
click at [149, 129] on div "Core" at bounding box center [147, 125] width 13 height 9
click at [558, 31] on button "button" at bounding box center [559, 31] width 11 height 11
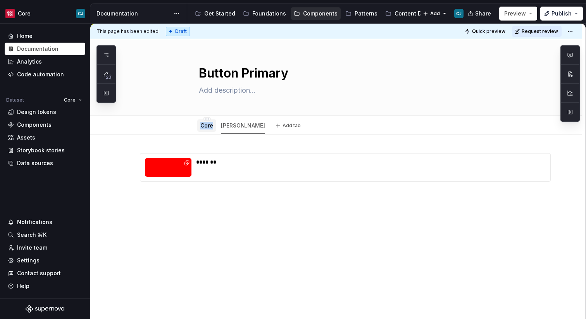
click at [210, 130] on div "Core" at bounding box center [206, 125] width 19 height 12
click at [236, 125] on link "[PERSON_NAME]" at bounding box center [243, 125] width 44 height 7
click at [229, 119] on html "Core CJ Home Documentation Analytics Code automation Dataset Core Design tokens…" at bounding box center [293, 159] width 586 height 319
click at [203, 121] on html "Core CJ Home Documentation Analytics Code automation Dataset Core Design tokens…" at bounding box center [293, 159] width 586 height 319
click at [209, 118] on html "Core CJ Home Documentation Analytics Code automation Dataset Core Design tokens…" at bounding box center [293, 159] width 586 height 319
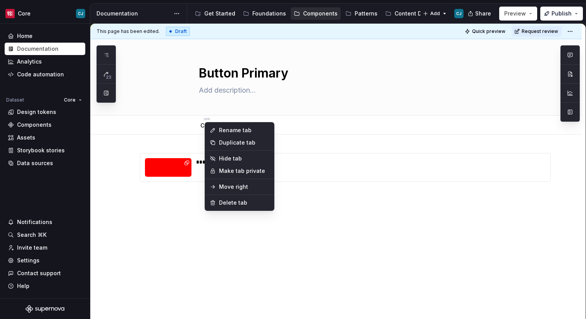
click at [190, 121] on html "Core CJ Home Documentation Analytics Code automation Dataset Core Design tokens…" at bounding box center [293, 159] width 586 height 319
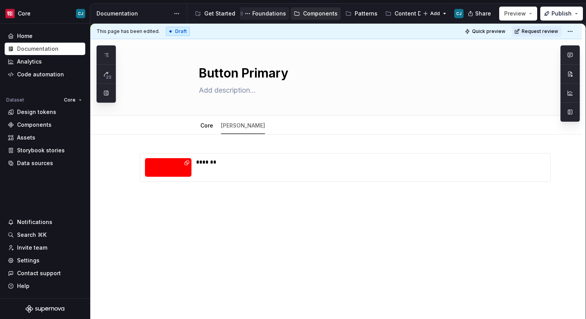
click at [271, 10] on div "Foundations" at bounding box center [269, 14] width 34 height 8
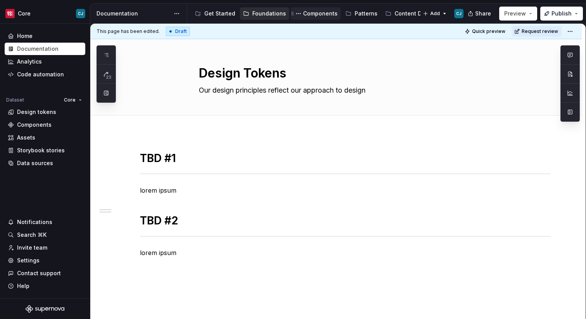
click at [306, 16] on div "Components" at bounding box center [320, 14] width 34 height 8
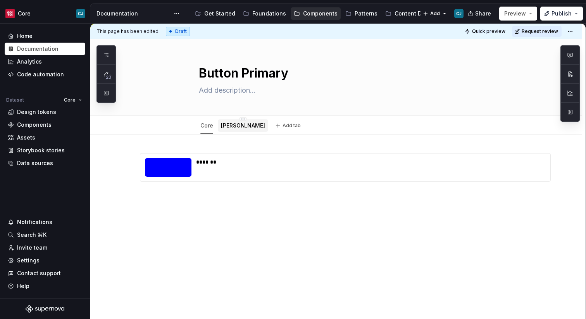
click at [234, 129] on div "[PERSON_NAME]" at bounding box center [243, 126] width 44 height 8
click at [231, 127] on link "[PERSON_NAME]" at bounding box center [243, 125] width 44 height 7
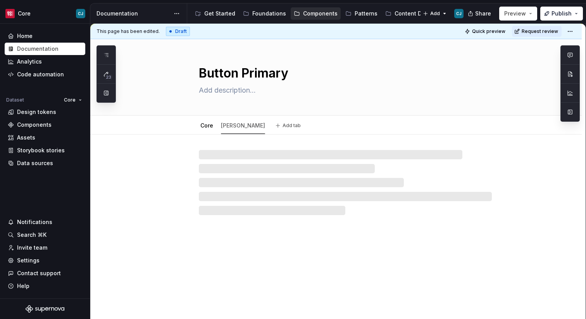
click at [231, 127] on link "[PERSON_NAME]" at bounding box center [243, 125] width 44 height 7
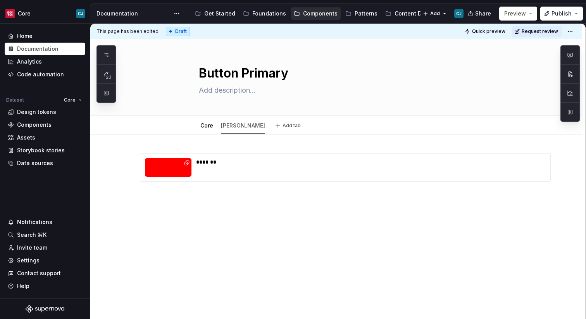
click at [231, 127] on link "[PERSON_NAME]" at bounding box center [243, 125] width 44 height 7
click at [210, 132] on div "Core" at bounding box center [206, 126] width 19 height 14
click at [209, 126] on link "Core" at bounding box center [206, 125] width 13 height 7
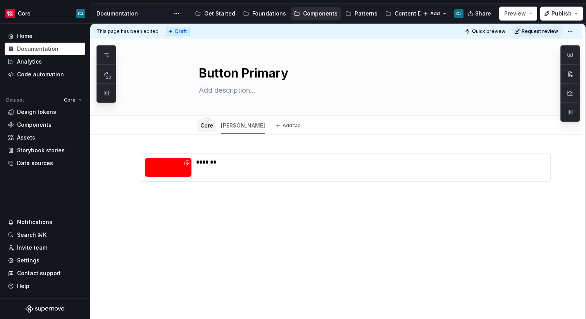
click at [209, 126] on link "Core" at bounding box center [206, 125] width 13 height 7
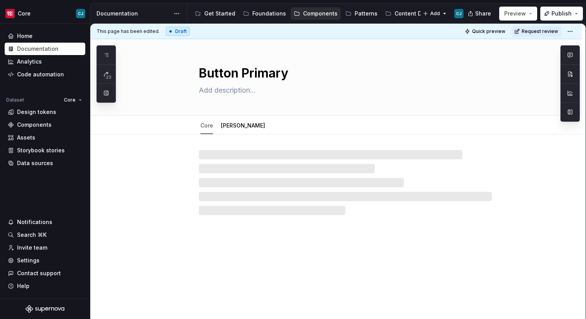
type textarea "*"
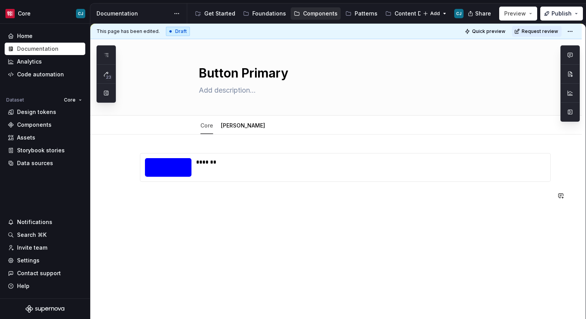
click at [235, 225] on div "*******" at bounding box center [335, 219] width 491 height 171
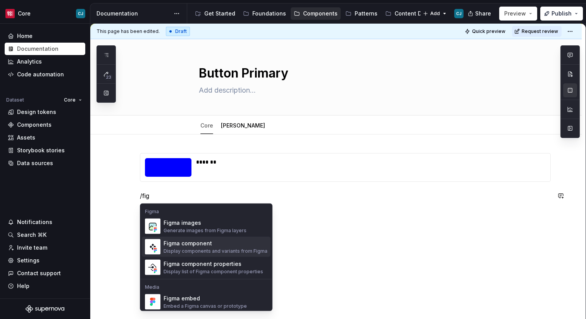
click at [218, 247] on div "Figma component Display components and variants from Figma" at bounding box center [216, 246] width 104 height 15
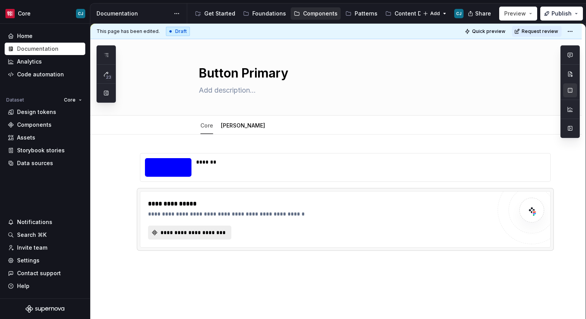
click at [197, 234] on span "**********" at bounding box center [192, 233] width 67 height 8
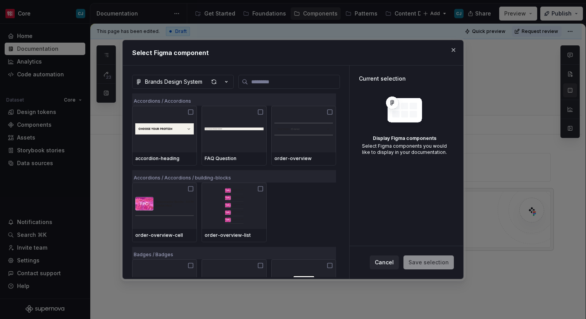
click at [205, 62] on div "Select Figma component" at bounding box center [293, 52] width 340 height 25
click at [202, 77] on button "Brands Design System" at bounding box center [183, 82] width 102 height 14
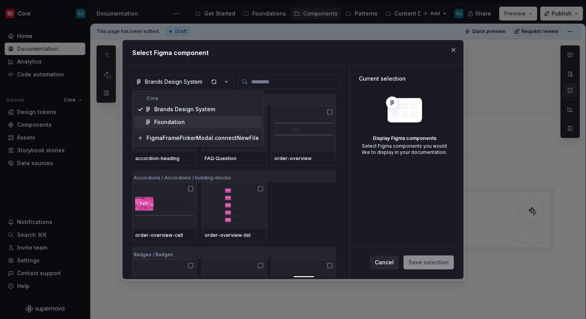
click at [189, 117] on span "Foundation" at bounding box center [198, 122] width 128 height 12
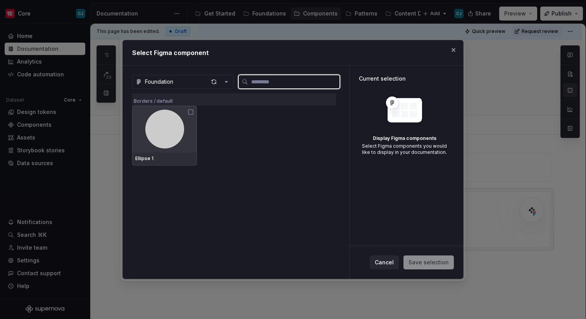
click at [173, 131] on img at bounding box center [164, 129] width 39 height 39
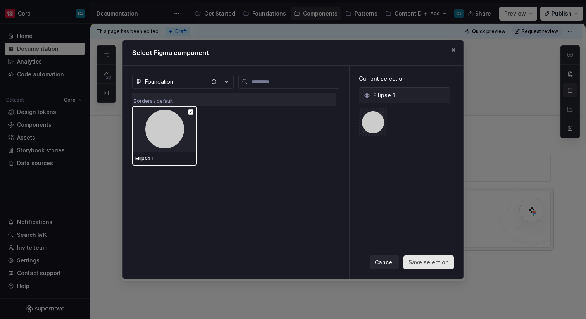
click at [423, 260] on span "Save selection" at bounding box center [428, 262] width 40 height 8
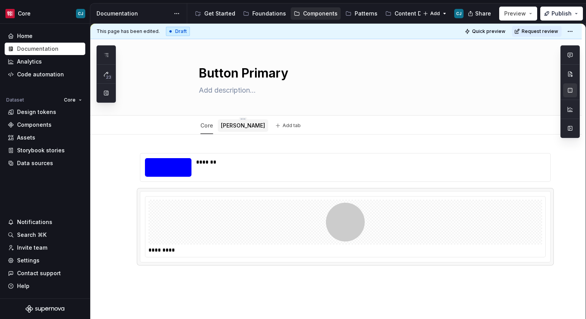
click at [231, 128] on link "[PERSON_NAME]" at bounding box center [243, 125] width 44 height 7
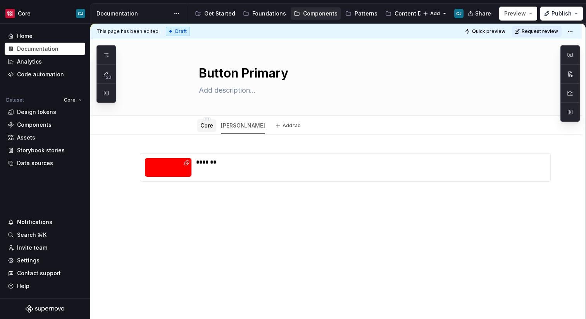
click at [200, 132] on div "Core" at bounding box center [206, 126] width 19 height 14
click at [205, 129] on div "Core" at bounding box center [206, 125] width 13 height 9
click at [207, 127] on link "Core" at bounding box center [206, 125] width 13 height 7
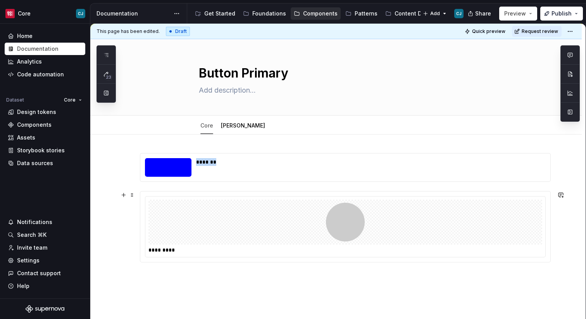
click at [229, 229] on div at bounding box center [345, 222] width 394 height 45
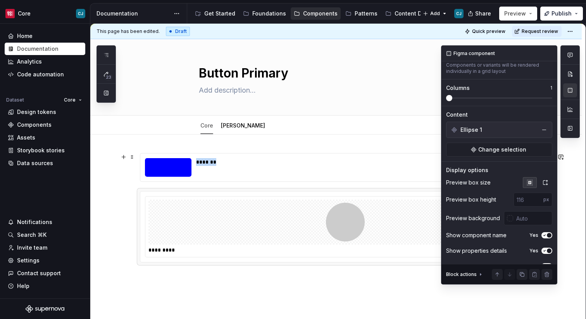
scroll to position [78, 0]
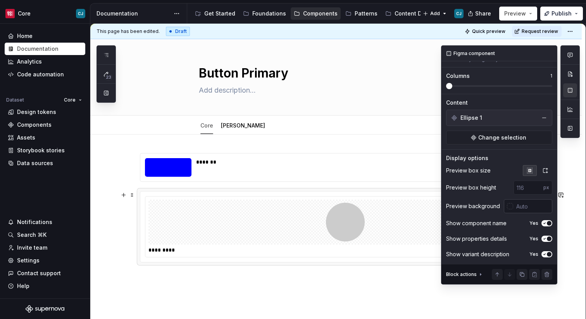
click at [518, 208] on input "text" at bounding box center [532, 206] width 39 height 14
click at [508, 207] on div at bounding box center [510, 206] width 6 height 6
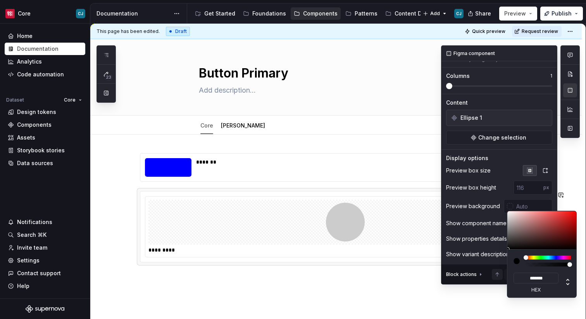
click at [520, 206] on div "Comments Open comments No comments yet Select ‘Comment’ from the block context …" at bounding box center [510, 164] width 139 height 239
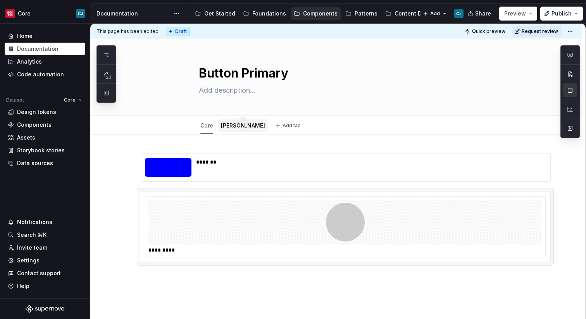
click at [226, 124] on link "[PERSON_NAME]" at bounding box center [243, 125] width 44 height 7
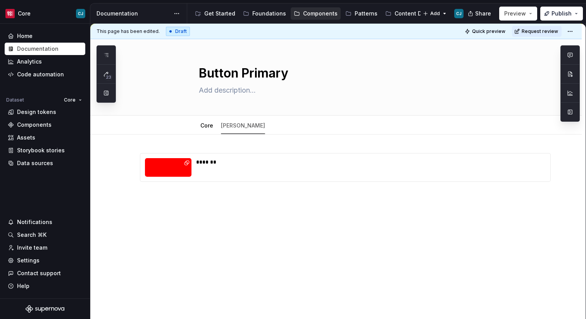
type textarea "*"
click at [241, 208] on div "*******" at bounding box center [345, 181] width 411 height 57
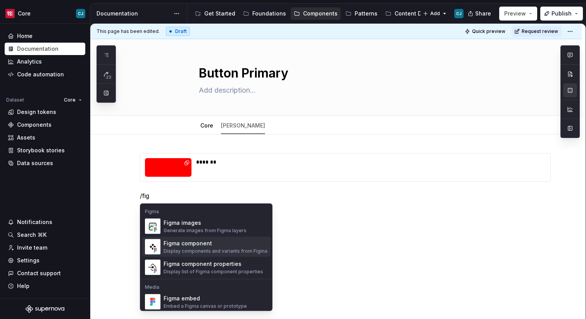
click at [201, 249] on div "Display components and variants from Figma" at bounding box center [216, 251] width 104 height 6
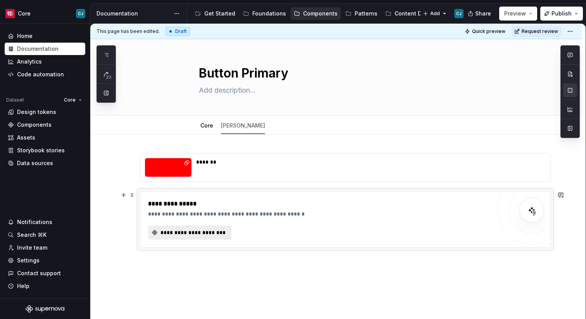
click at [212, 238] on button "**********" at bounding box center [189, 233] width 83 height 14
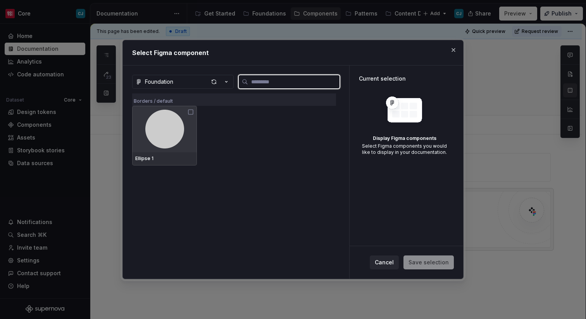
click at [171, 128] on img at bounding box center [164, 129] width 39 height 39
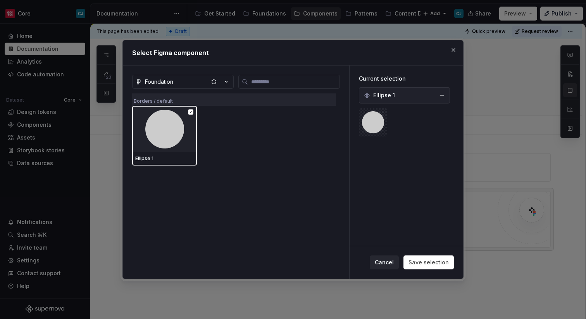
click at [387, 93] on span "Ellipse 1" at bounding box center [384, 95] width 22 height 8
click at [428, 265] on span "Save selection" at bounding box center [428, 262] width 40 height 8
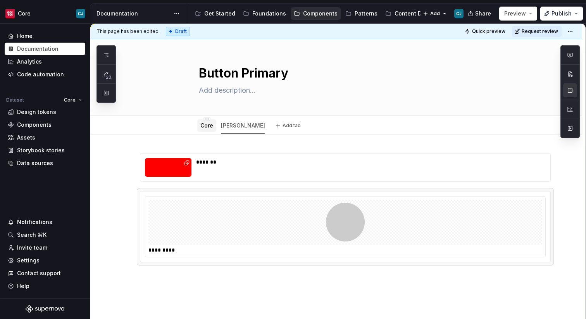
click at [213, 129] on link "Core" at bounding box center [206, 125] width 13 height 7
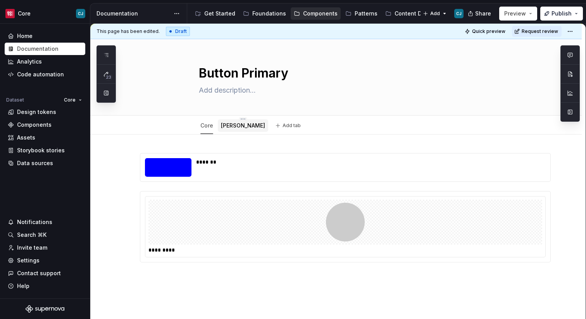
click at [232, 129] on div "[PERSON_NAME]" at bounding box center [243, 126] width 44 height 8
type textarea "*"
